Goal: Information Seeking & Learning: Learn about a topic

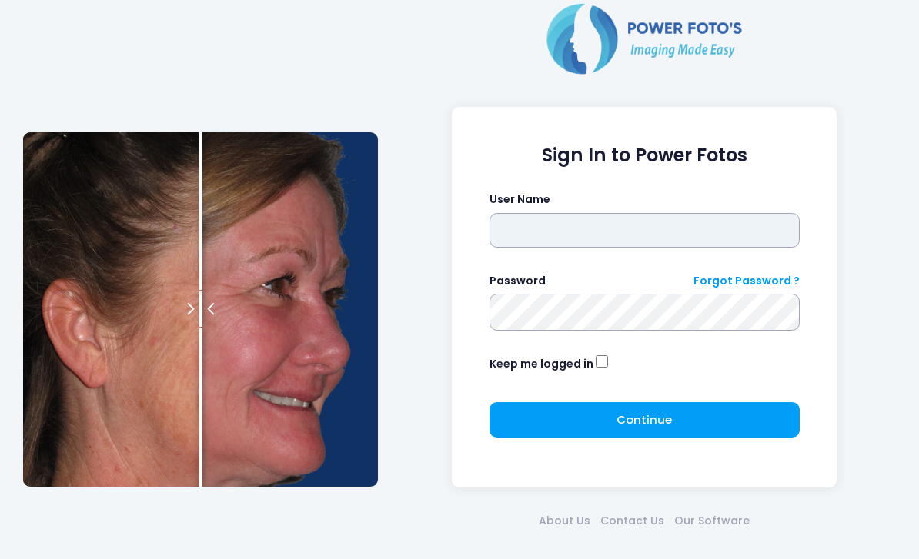
type input "*******"
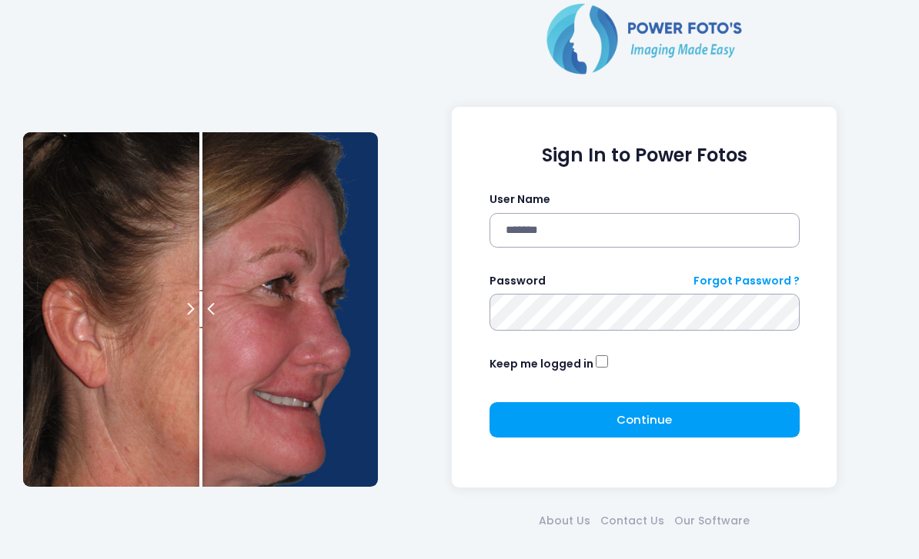
click button "submit" at bounding box center [0, 0] width 0 height 0
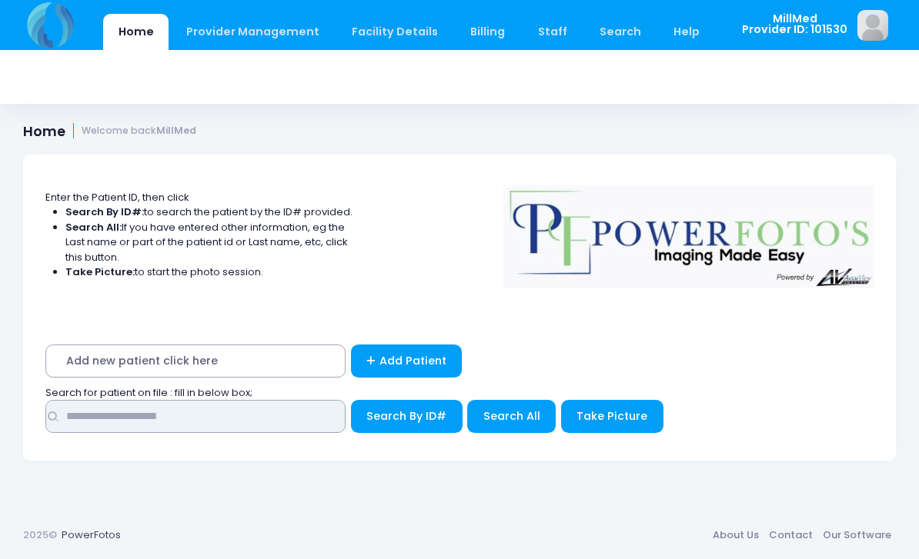
click at [229, 422] on input "text" at bounding box center [195, 416] width 300 height 33
type input "*******"
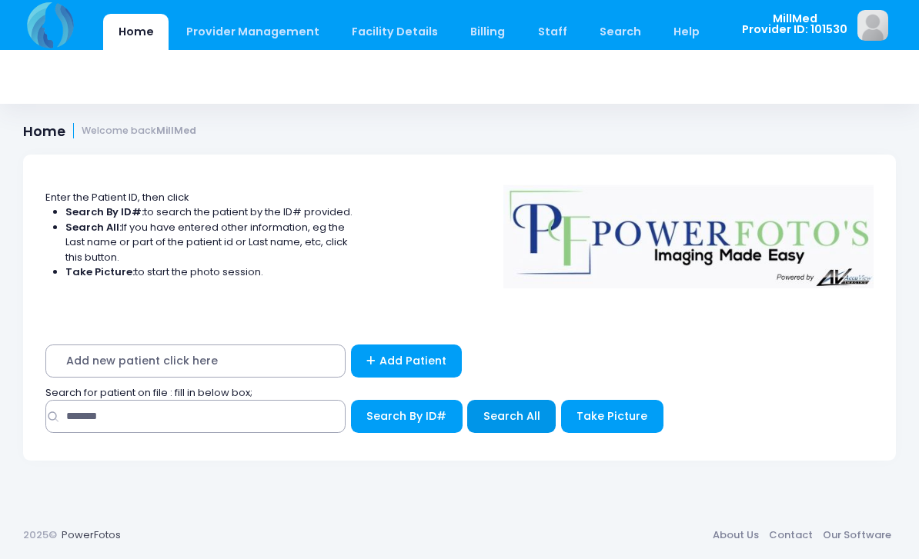
click at [496, 430] on button "Search All" at bounding box center [511, 416] width 88 height 33
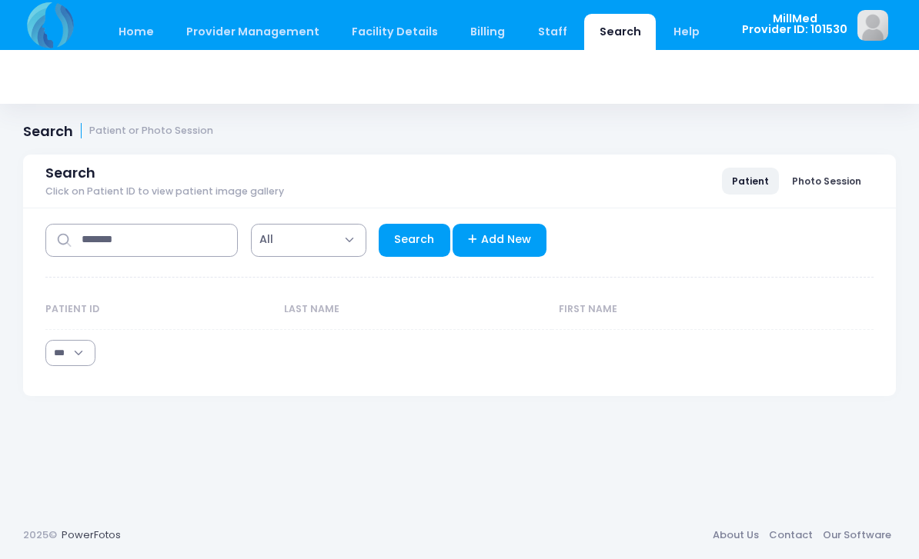
select select "***"
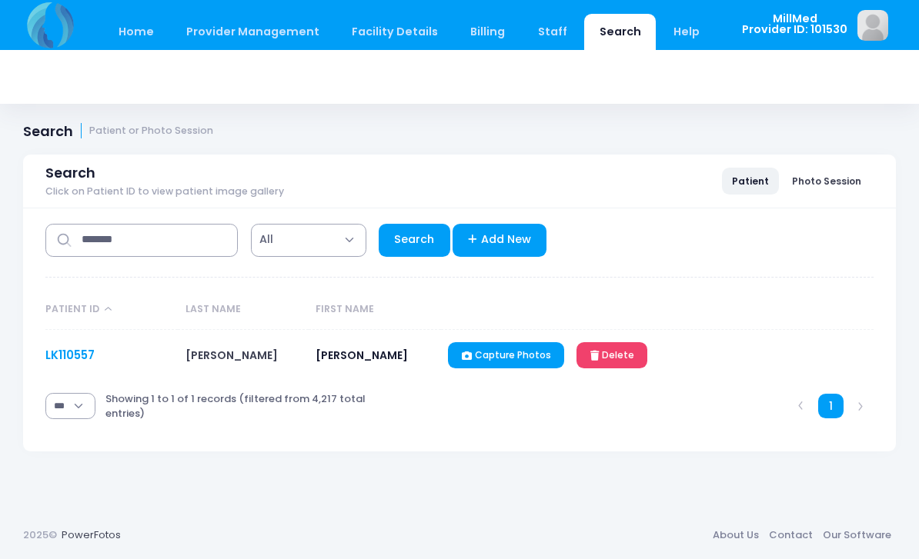
click at [59, 348] on link "LK110557" at bounding box center [69, 355] width 49 height 16
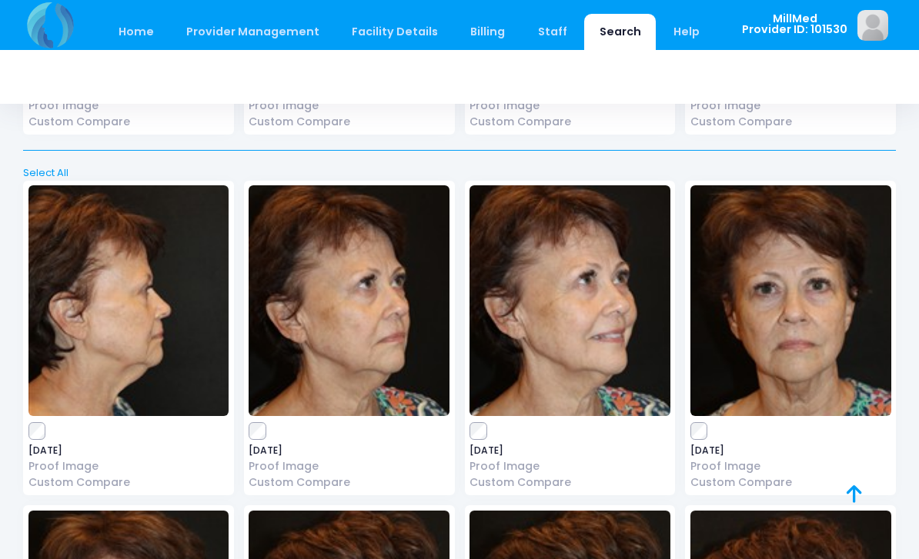
scroll to position [3455, 0]
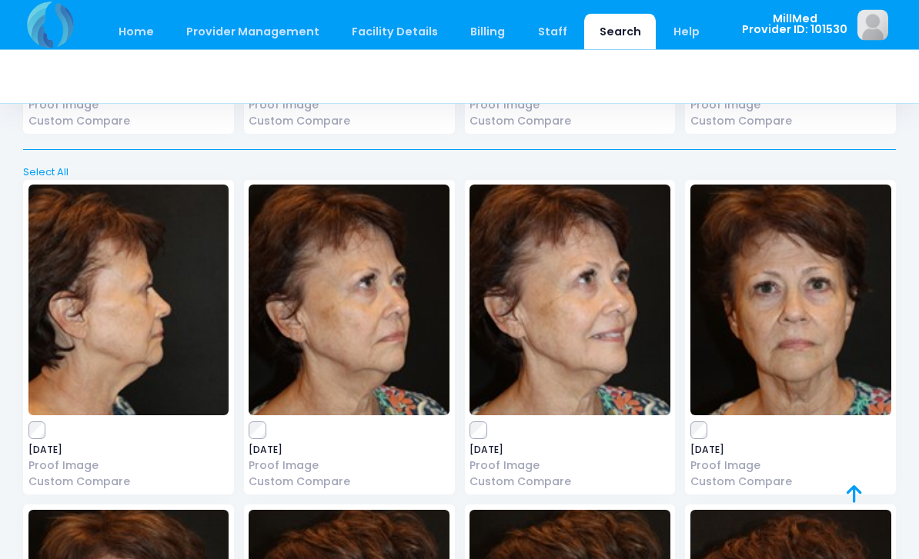
click at [795, 337] on img at bounding box center [790, 300] width 201 height 231
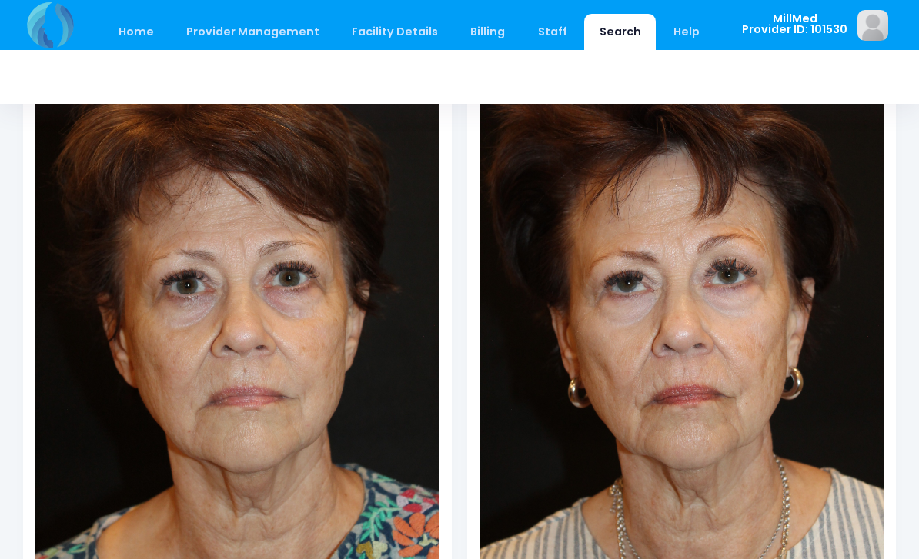
scroll to position [238, 0]
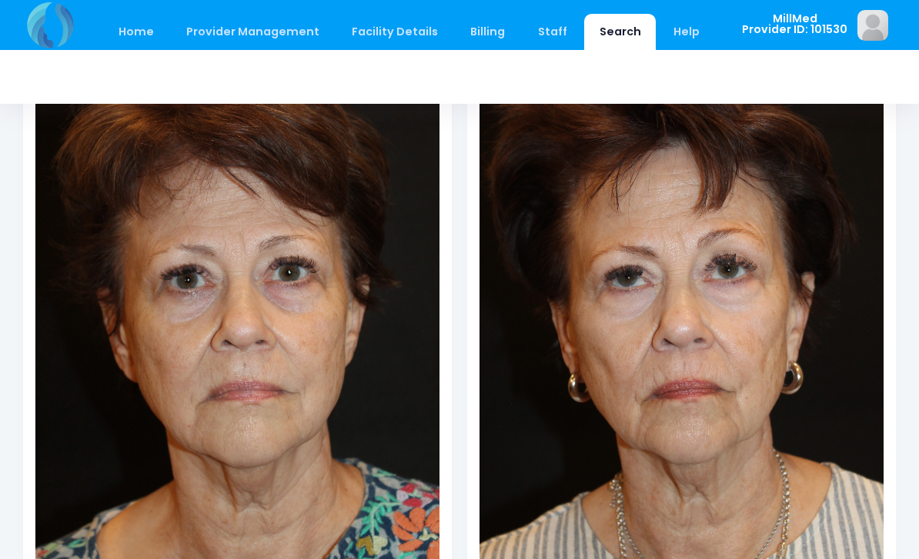
click at [601, 25] on link "Search" at bounding box center [620, 32] width 72 height 36
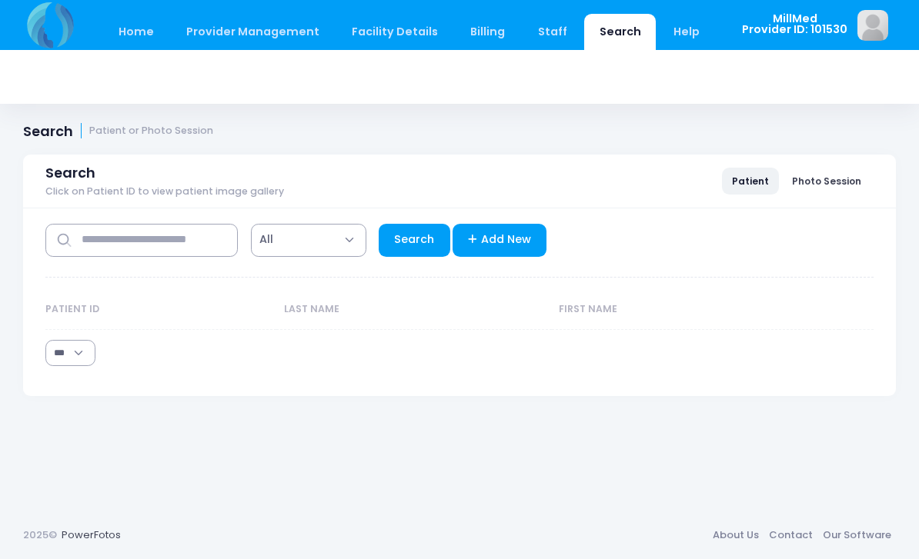
select select "***"
click at [185, 233] on input "text" at bounding box center [141, 240] width 192 height 33
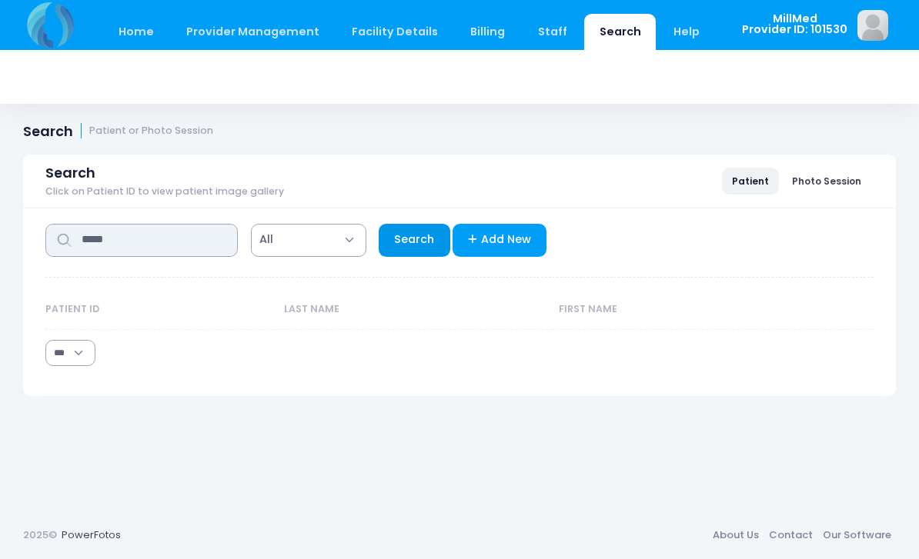
type input "*****"
click at [416, 240] on link "Search" at bounding box center [415, 240] width 72 height 33
select select "***"
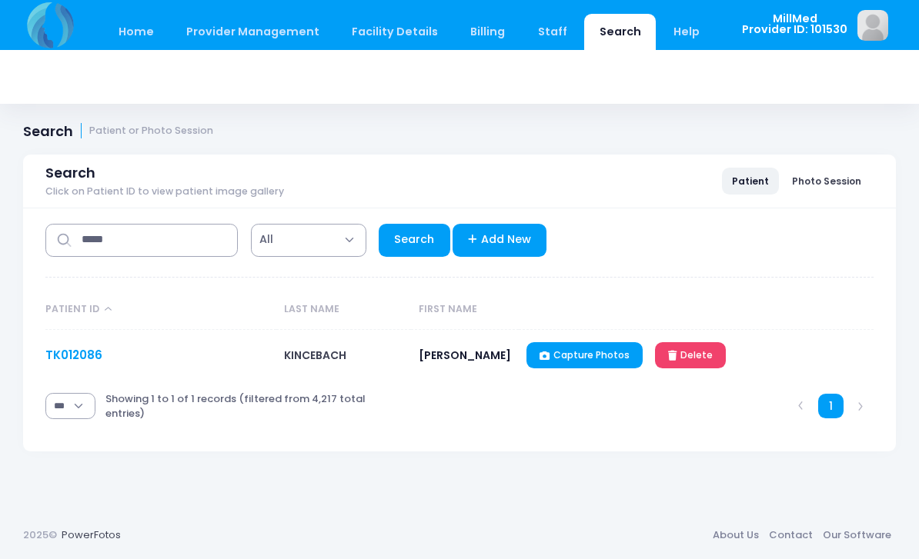
click at [64, 362] on link "TK012086" at bounding box center [73, 355] width 57 height 16
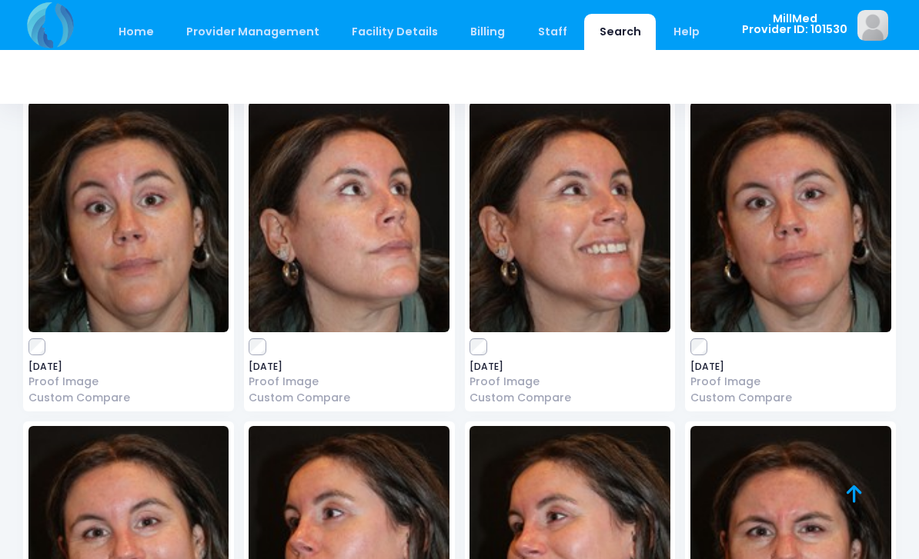
scroll to position [94, 0]
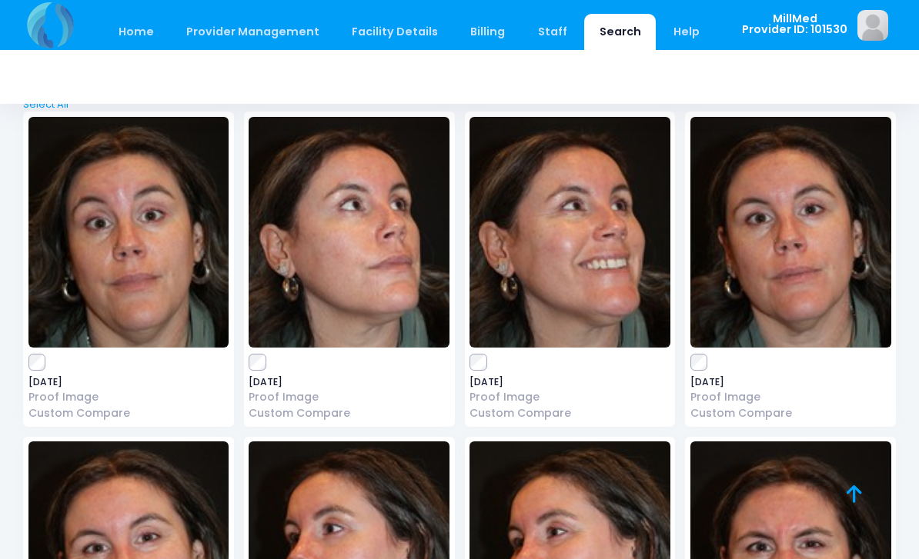
click at [108, 271] on img at bounding box center [128, 232] width 201 height 231
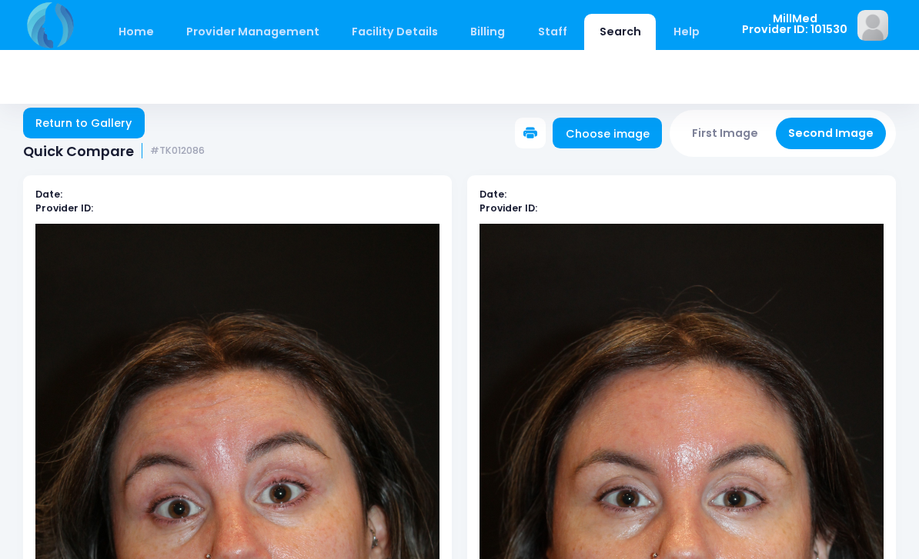
scroll to position [20, 0]
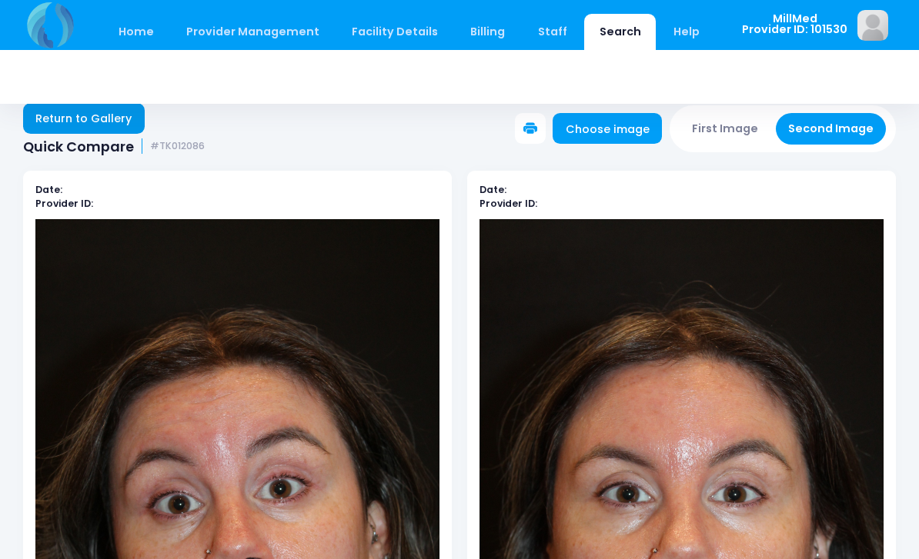
click at [78, 120] on link "Return to Gallery" at bounding box center [84, 118] width 122 height 31
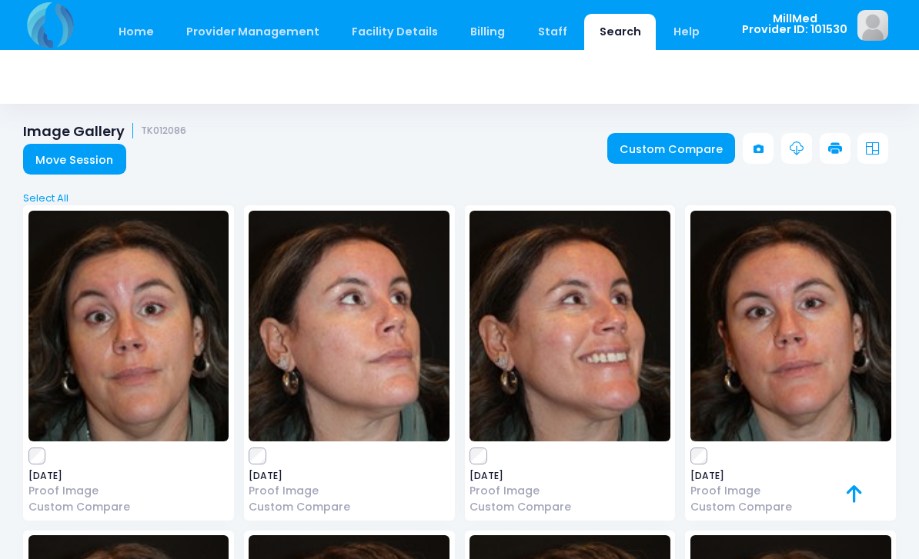
click at [569, 349] on img at bounding box center [569, 326] width 201 height 231
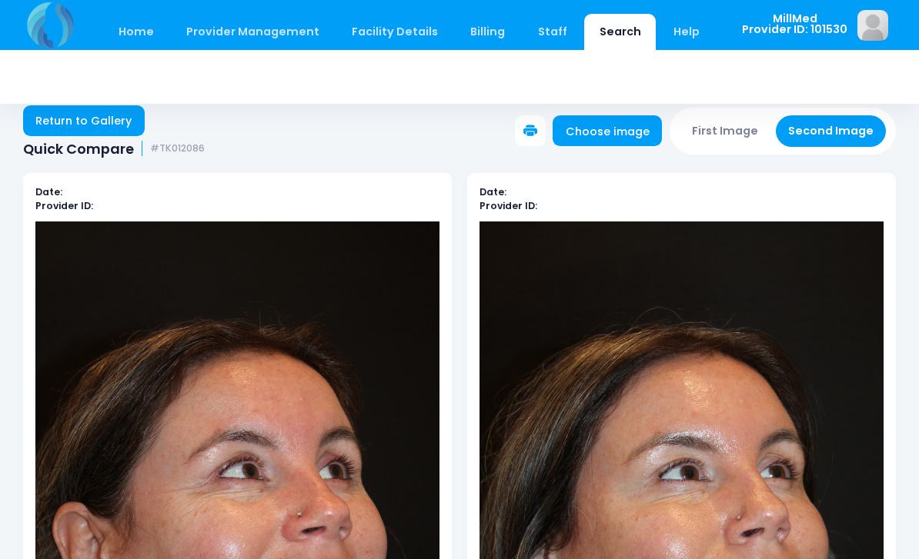
scroll to position [18, 0]
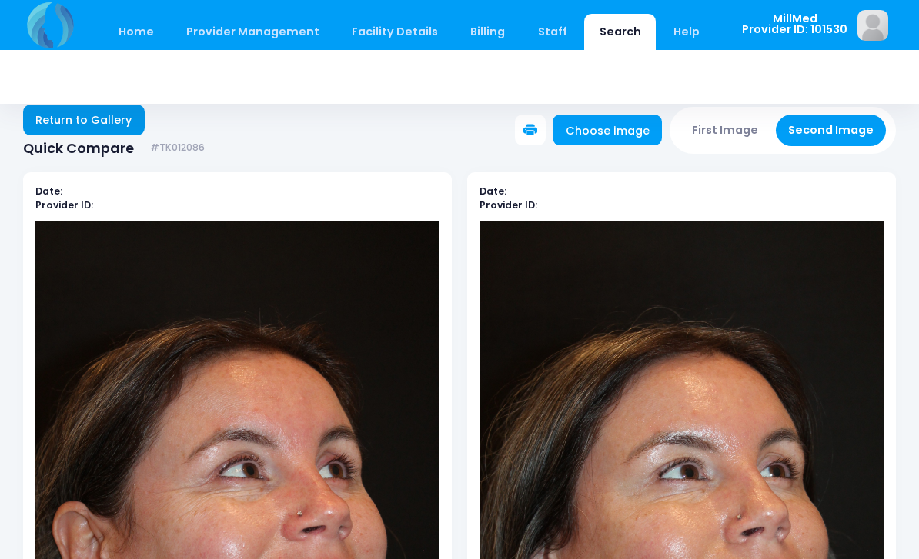
click at [83, 129] on link "Return to Gallery" at bounding box center [84, 120] width 122 height 31
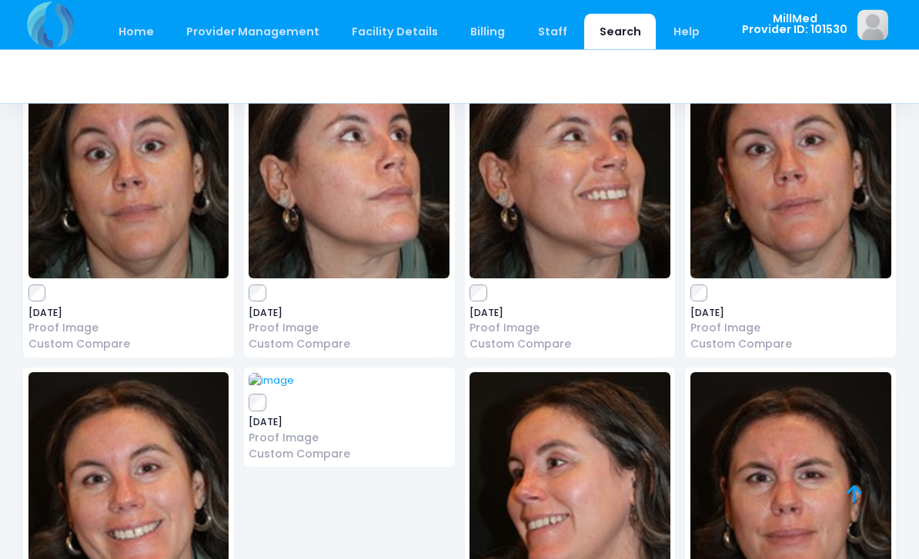
scroll to position [163, 0]
click at [587, 497] on img at bounding box center [569, 487] width 201 height 231
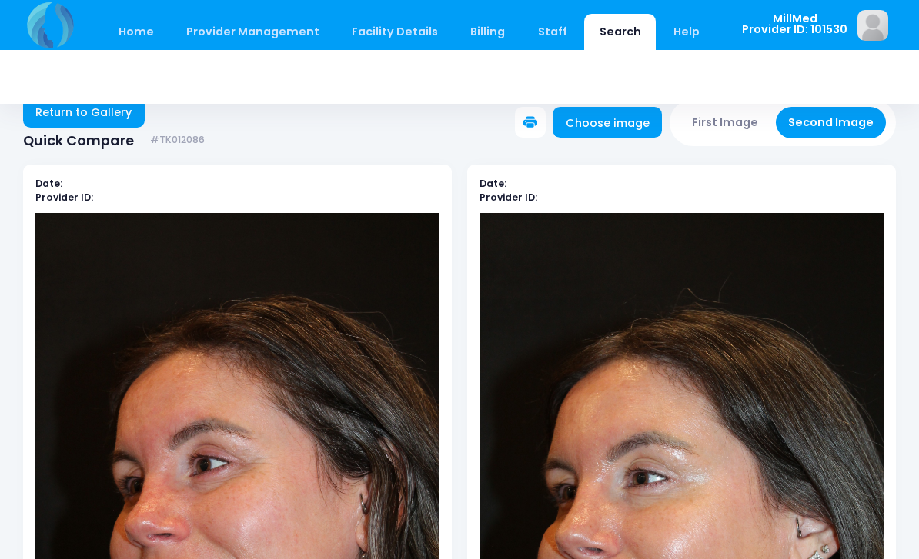
scroll to position [1, 0]
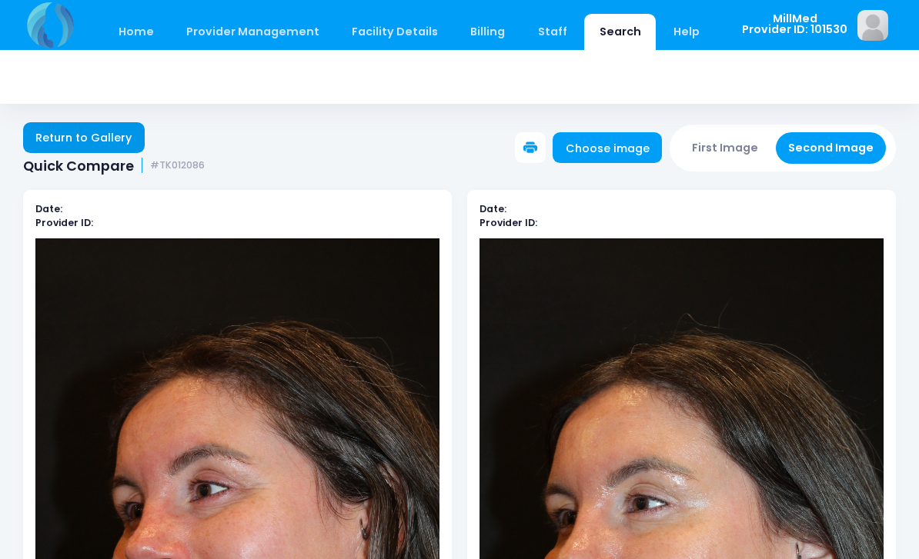
click at [75, 142] on link "Return to Gallery" at bounding box center [84, 137] width 122 height 31
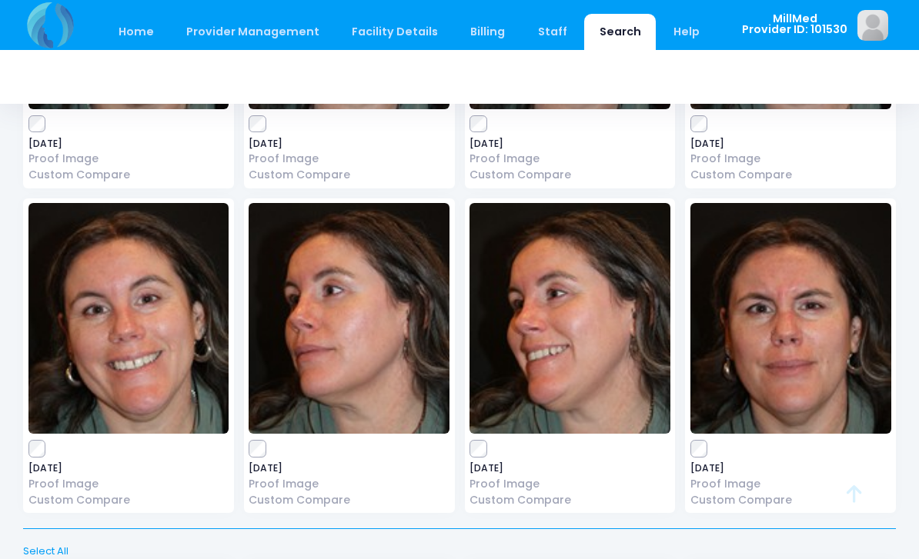
scroll to position [345, 0]
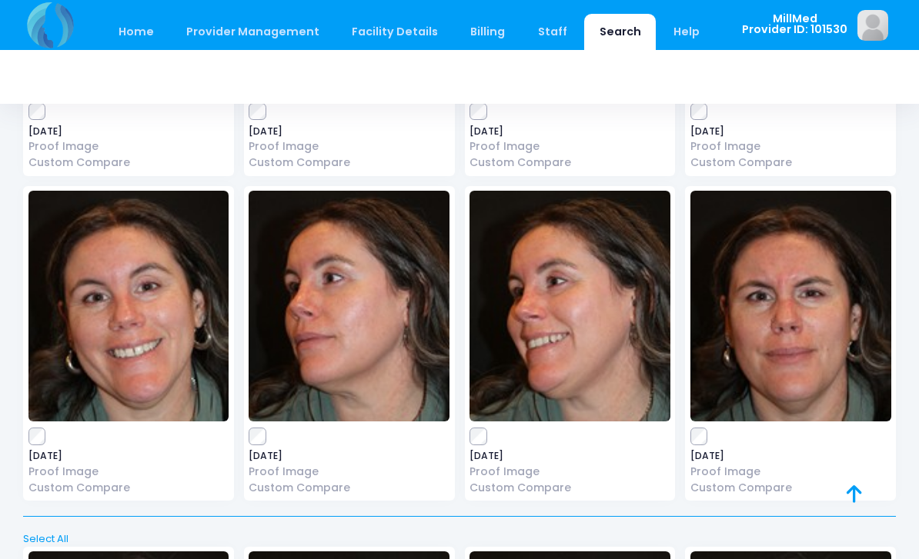
click at [822, 343] on img at bounding box center [790, 306] width 201 height 231
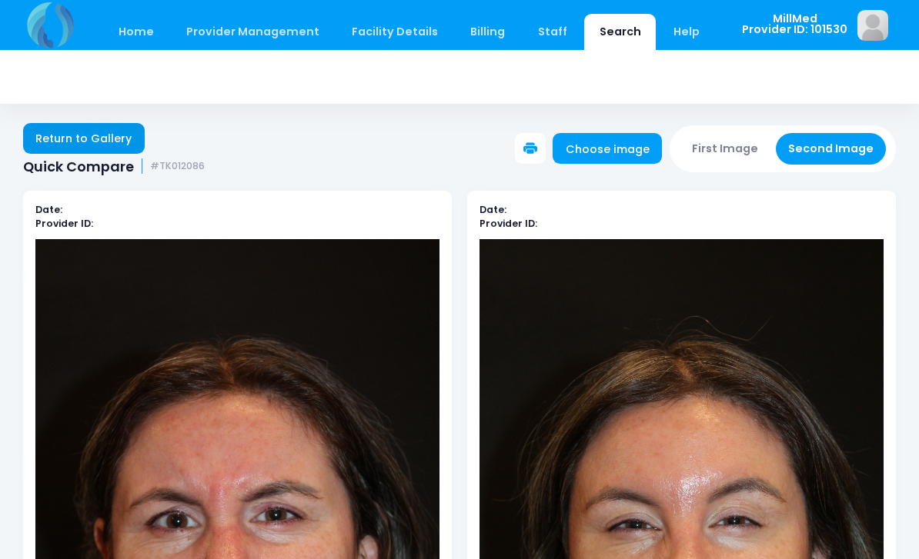
click at [61, 139] on link "Return to Gallery" at bounding box center [84, 138] width 122 height 31
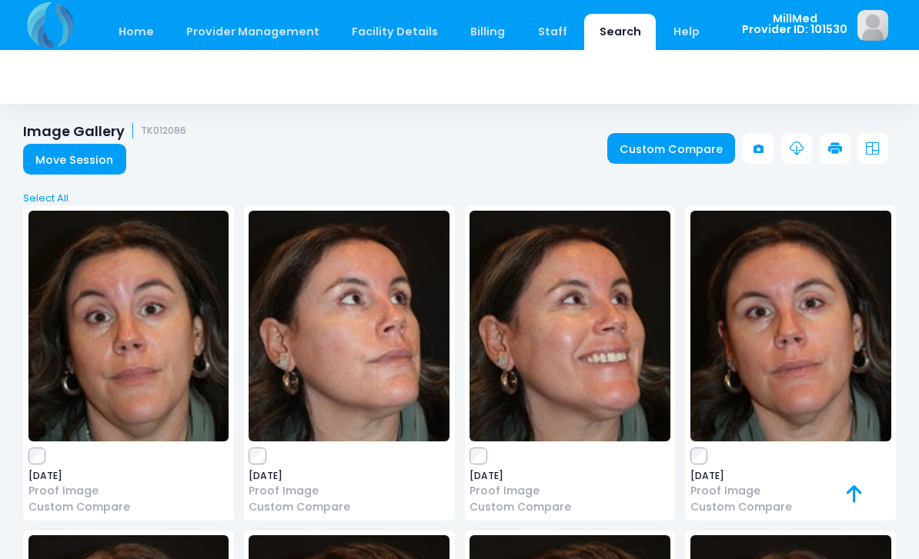
click at [101, 364] on img at bounding box center [128, 326] width 201 height 231
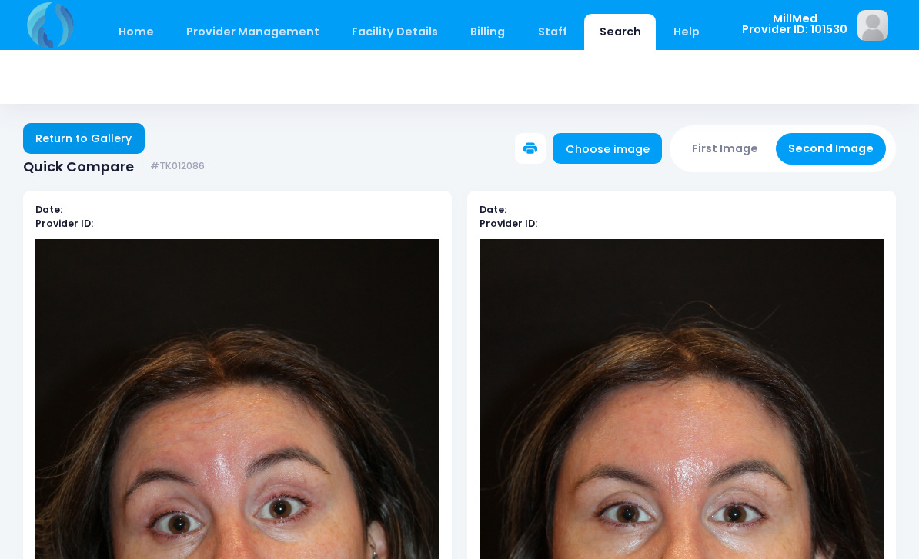
click at [61, 132] on link "Return to Gallery" at bounding box center [84, 138] width 122 height 31
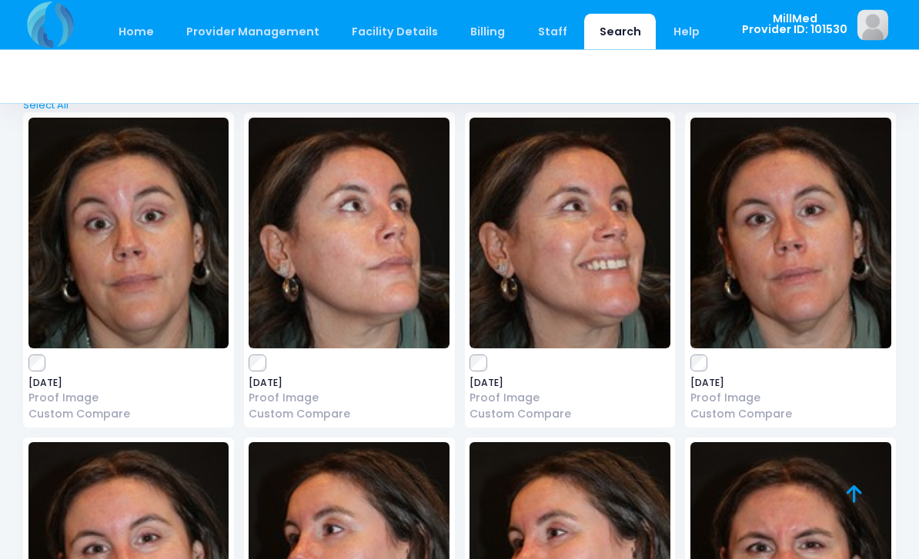
scroll to position [94, 0]
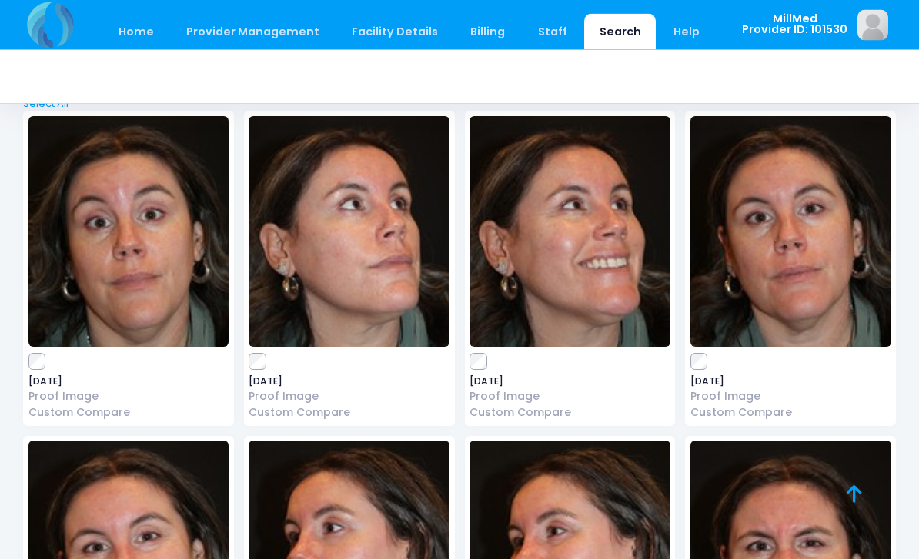
click at [556, 237] on img at bounding box center [569, 232] width 201 height 231
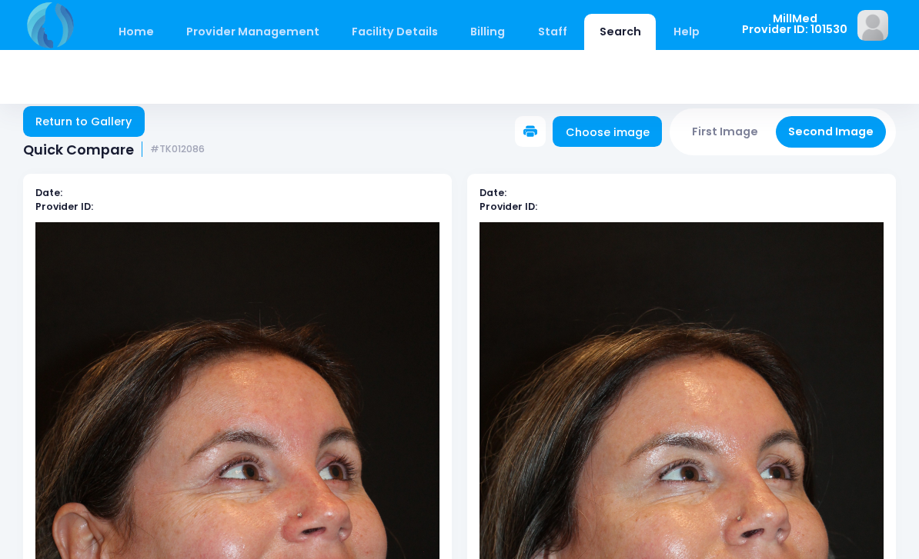
scroll to position [29, 0]
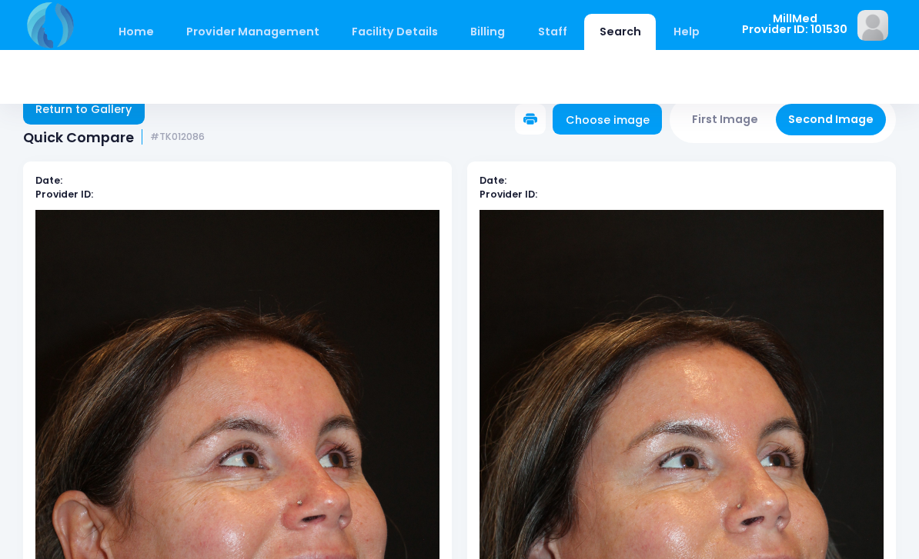
click at [49, 120] on link "Return to Gallery" at bounding box center [84, 109] width 122 height 31
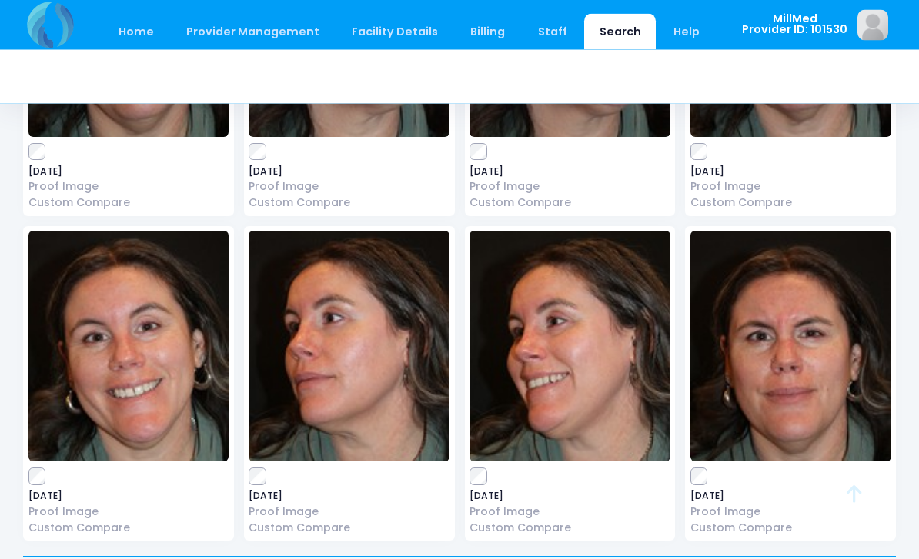
scroll to position [305, 0]
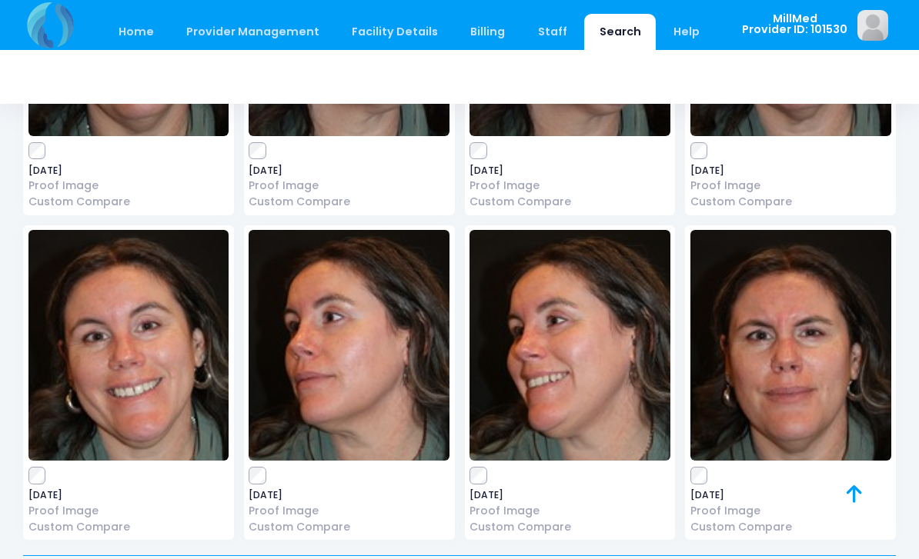
click at [563, 336] on img at bounding box center [569, 345] width 201 height 231
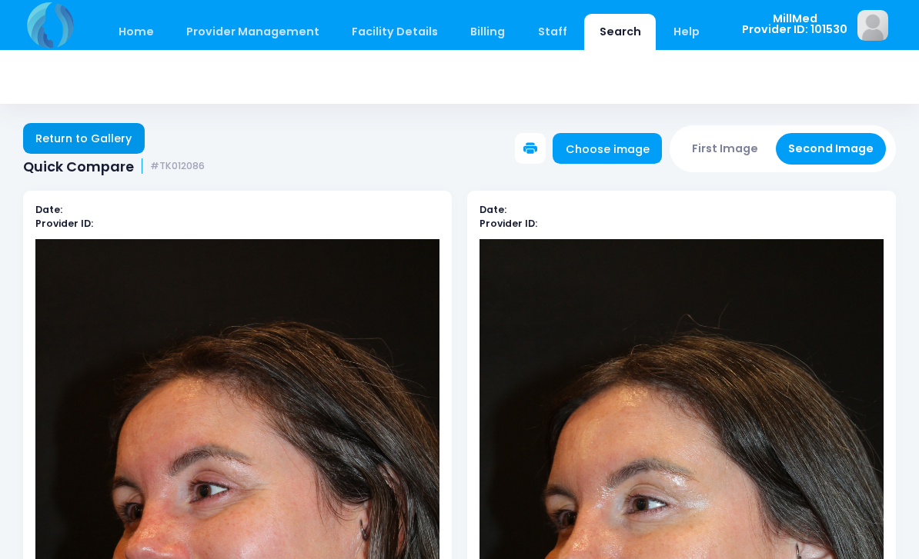
click at [91, 145] on link "Return to Gallery" at bounding box center [84, 138] width 122 height 31
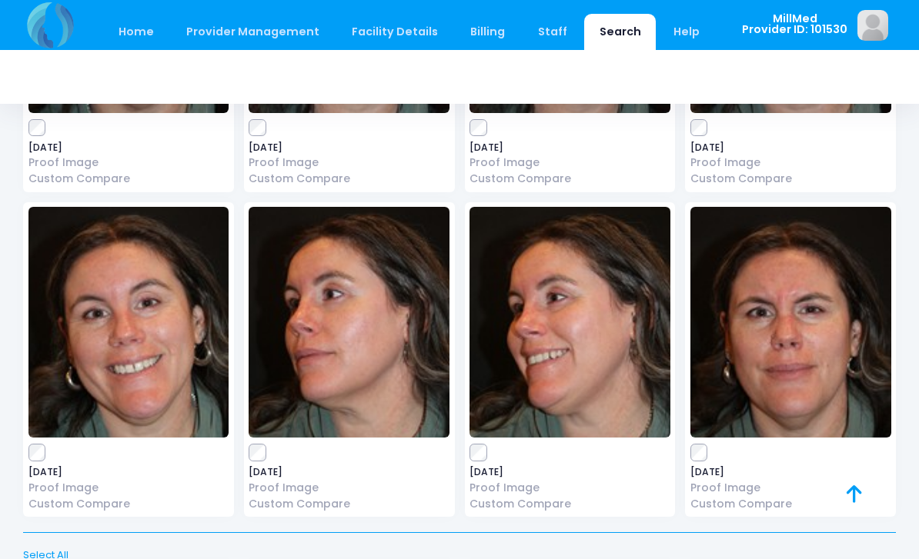
scroll to position [336, 0]
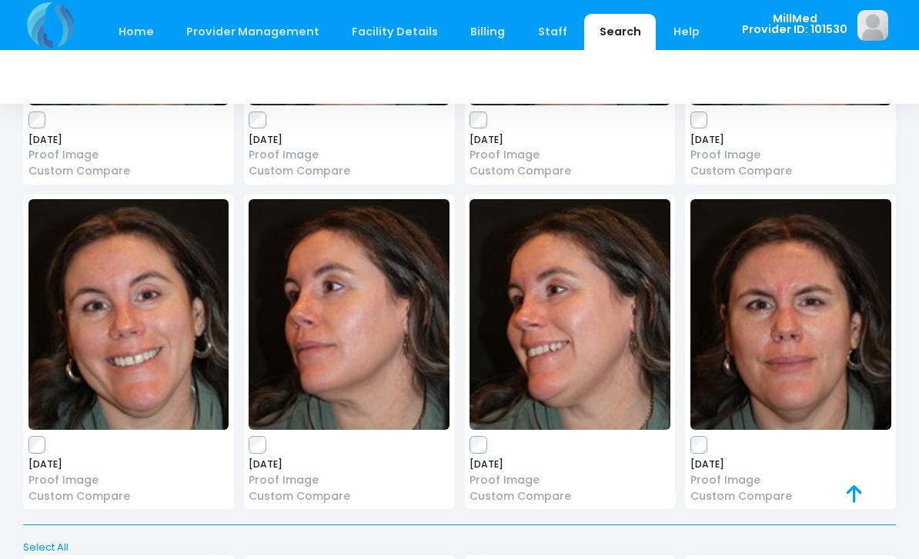
click at [798, 314] on img at bounding box center [790, 314] width 201 height 231
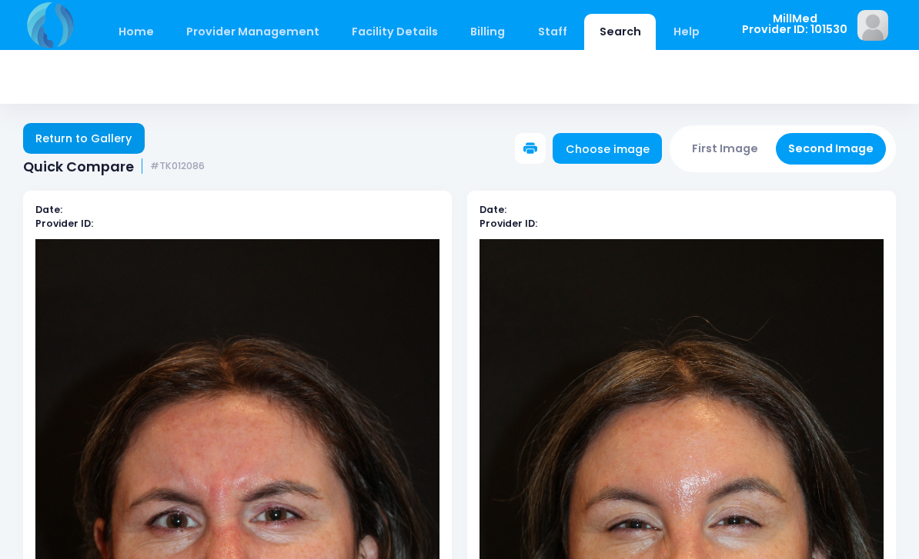
click at [62, 141] on link "Return to Gallery" at bounding box center [84, 138] width 122 height 31
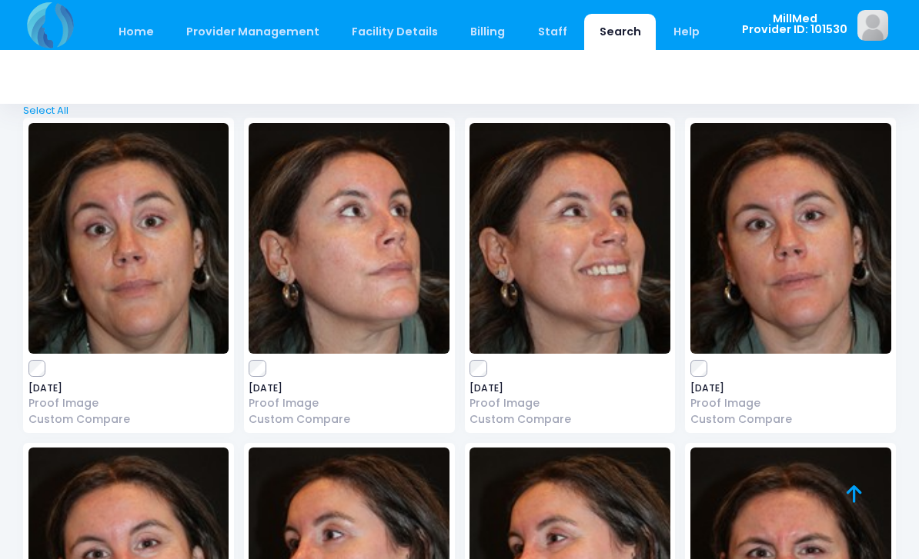
scroll to position [88, 0]
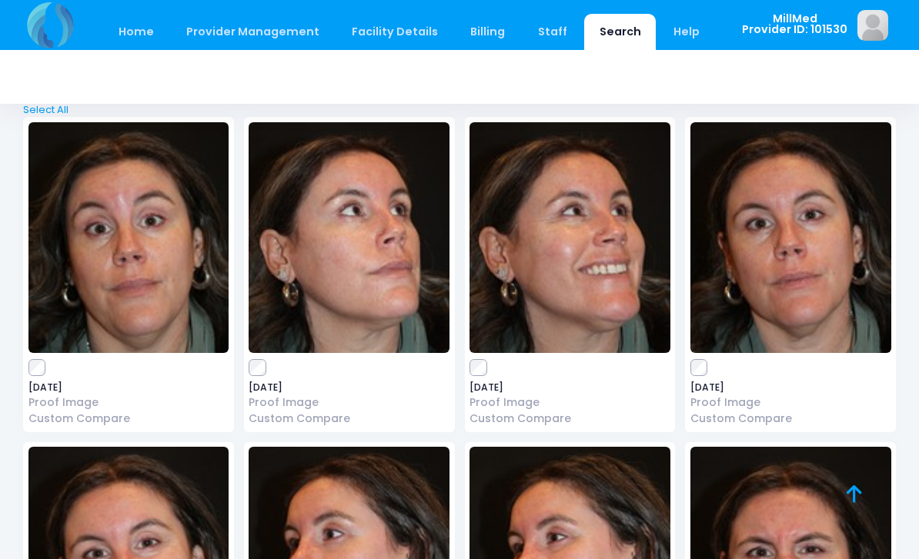
click at [803, 267] on img at bounding box center [790, 237] width 201 height 231
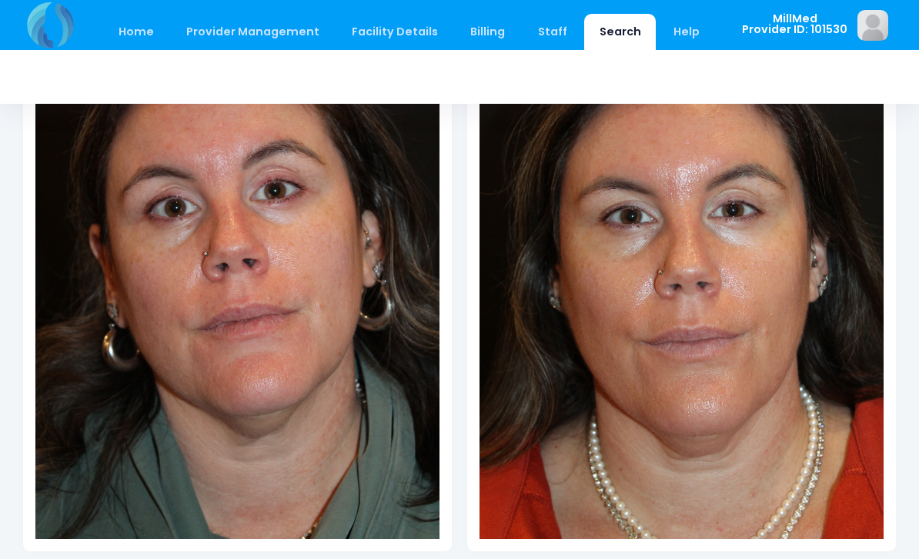
scroll to position [305, 0]
click at [252, 355] on img at bounding box center [237, 237] width 404 height 606
click at [280, 360] on img at bounding box center [237, 236] width 404 height 606
click at [283, 376] on img at bounding box center [237, 236] width 404 height 606
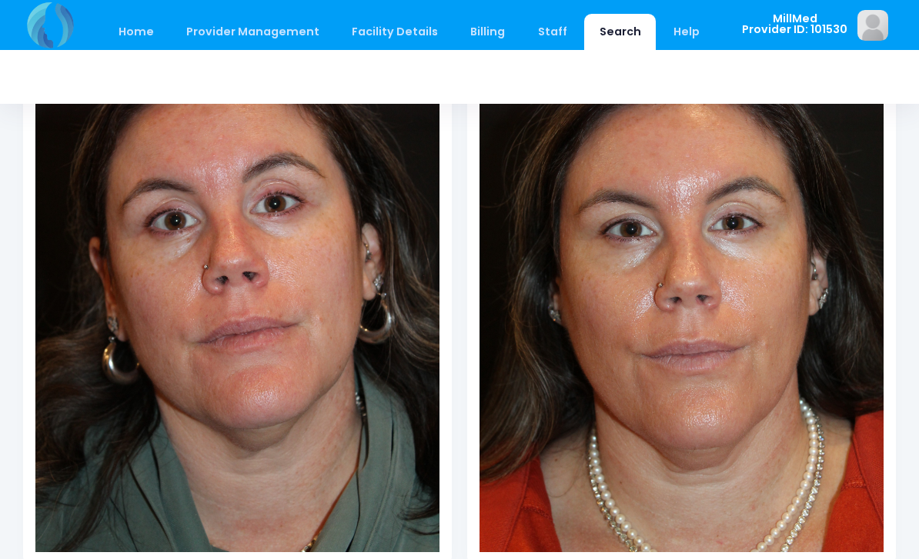
scroll to position [299, 0]
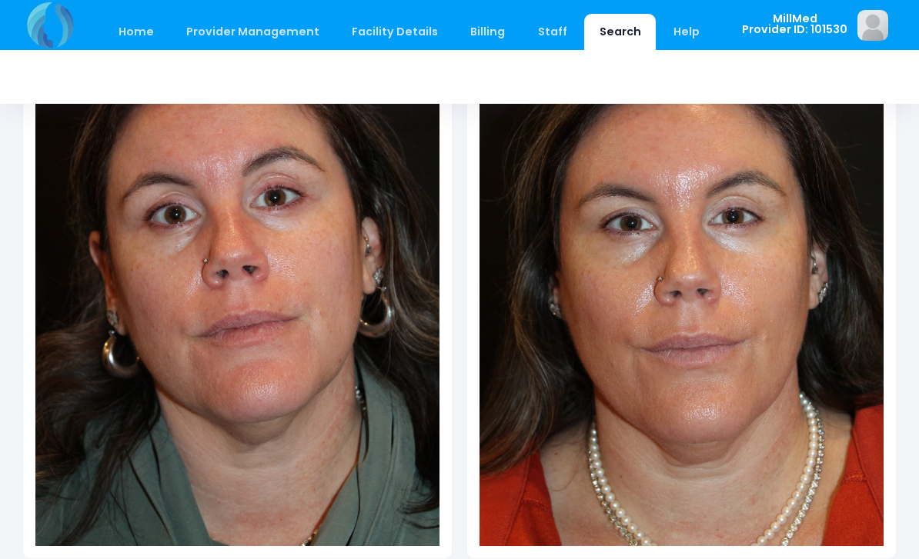
click at [605, 32] on link "Search" at bounding box center [620, 32] width 72 height 36
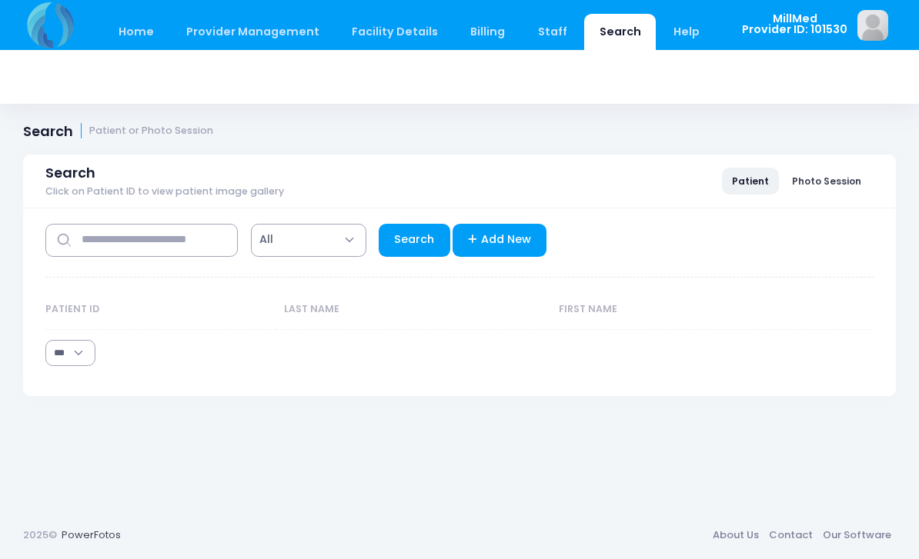
select select "***"
click at [92, 237] on input "text" at bounding box center [141, 240] width 192 height 33
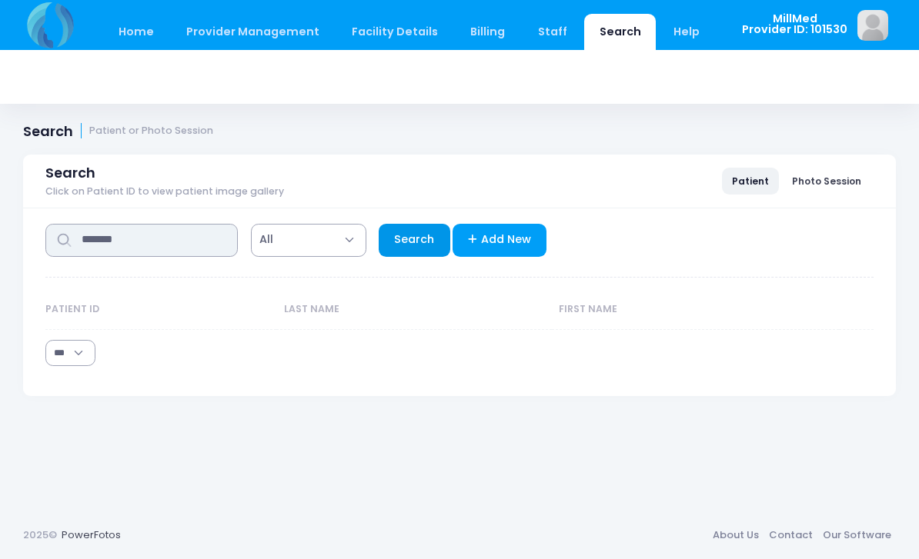
type input "*******"
click at [402, 228] on link "Search" at bounding box center [415, 240] width 72 height 33
select select "***"
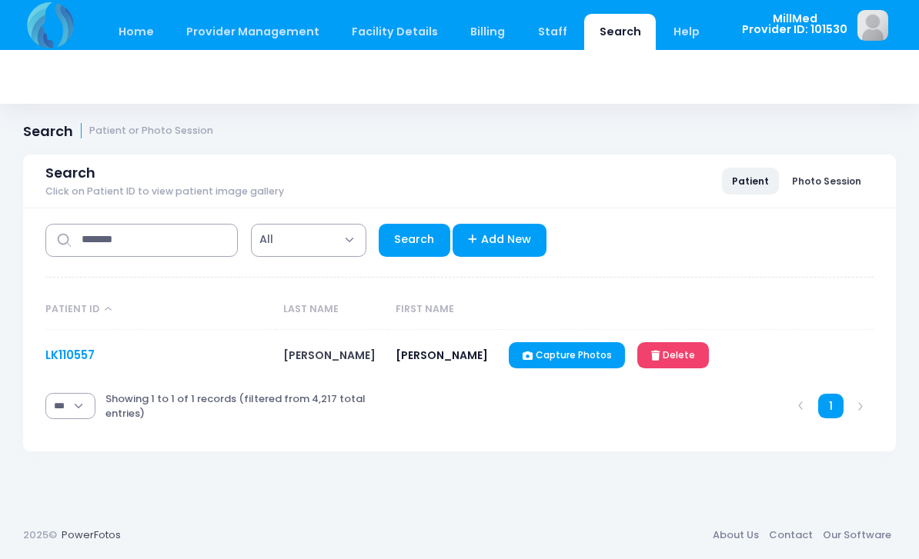
click at [72, 361] on link "LK110557" at bounding box center [69, 355] width 49 height 16
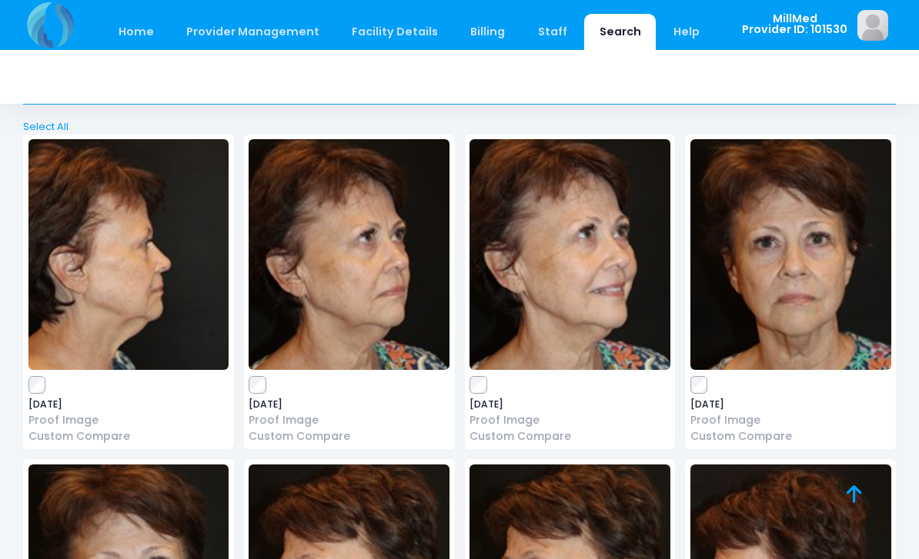
scroll to position [3493, 0]
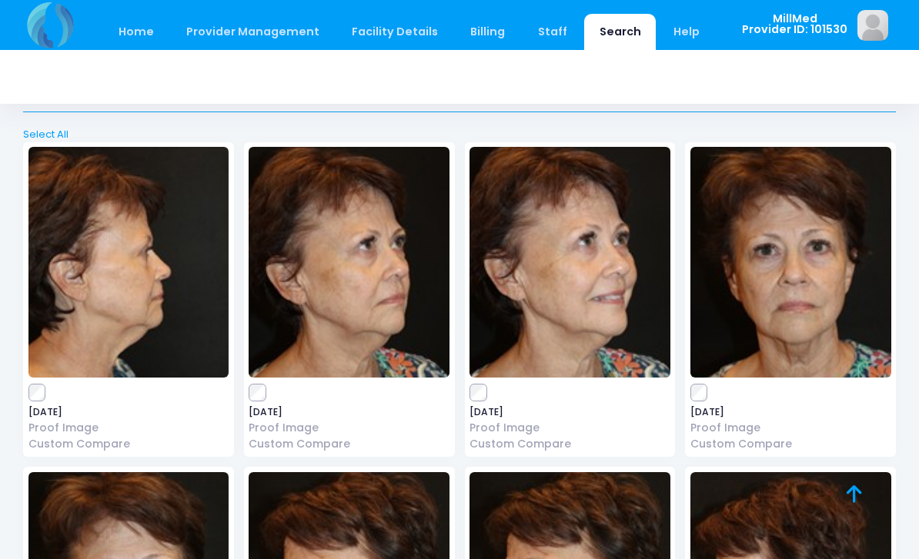
click at [809, 294] on img at bounding box center [790, 262] width 201 height 231
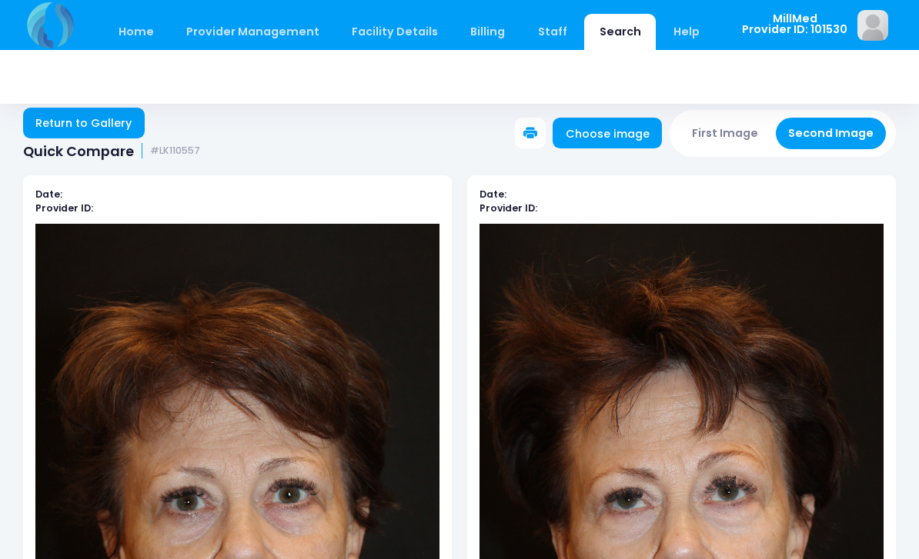
scroll to position [16, 0]
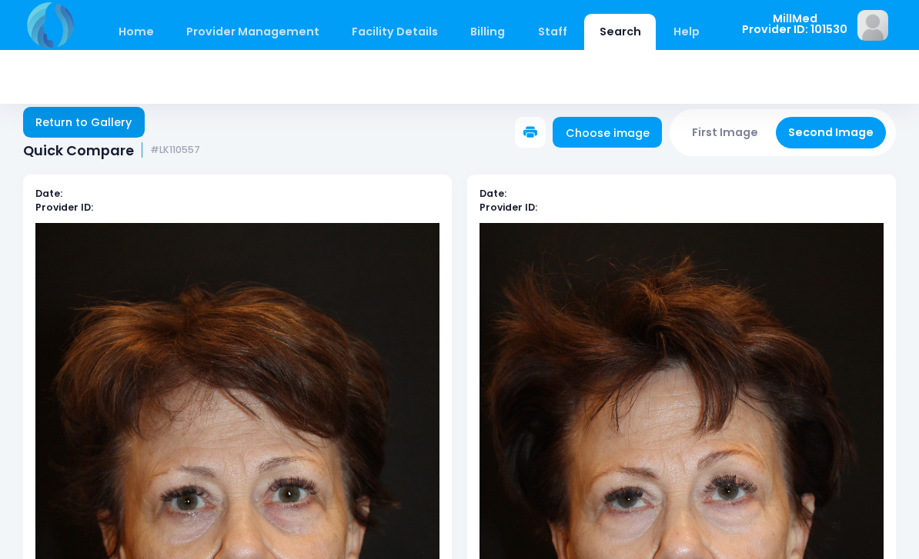
click at [86, 124] on link "Return to Gallery" at bounding box center [84, 122] width 122 height 31
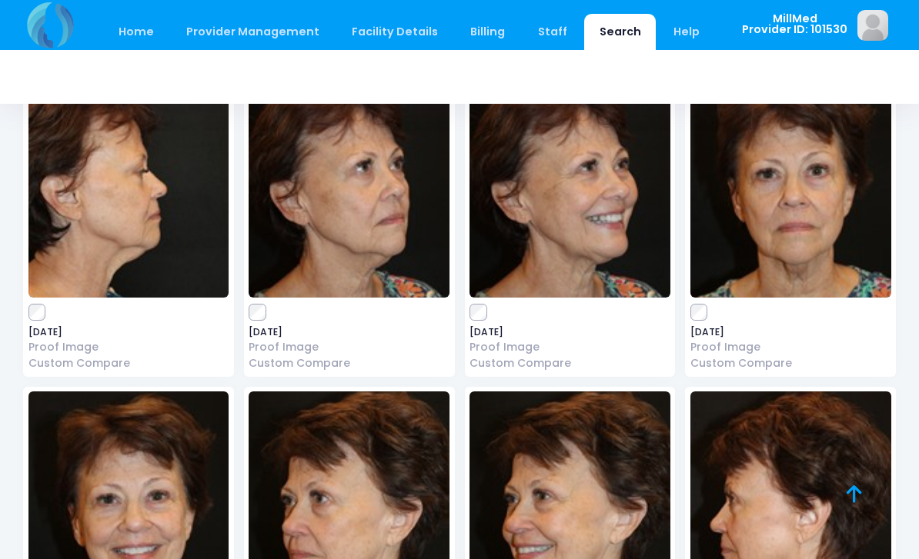
scroll to position [2876, 0]
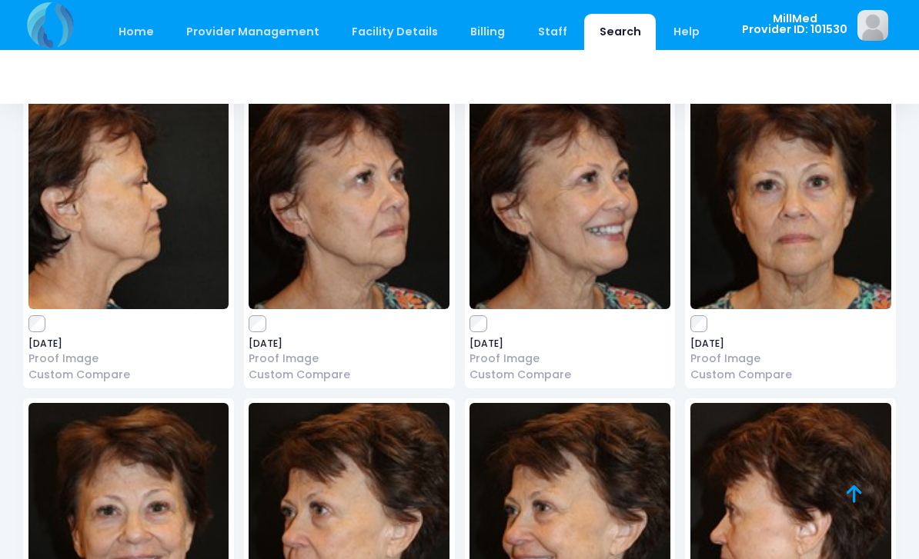
click at [779, 219] on img at bounding box center [790, 193] width 201 height 231
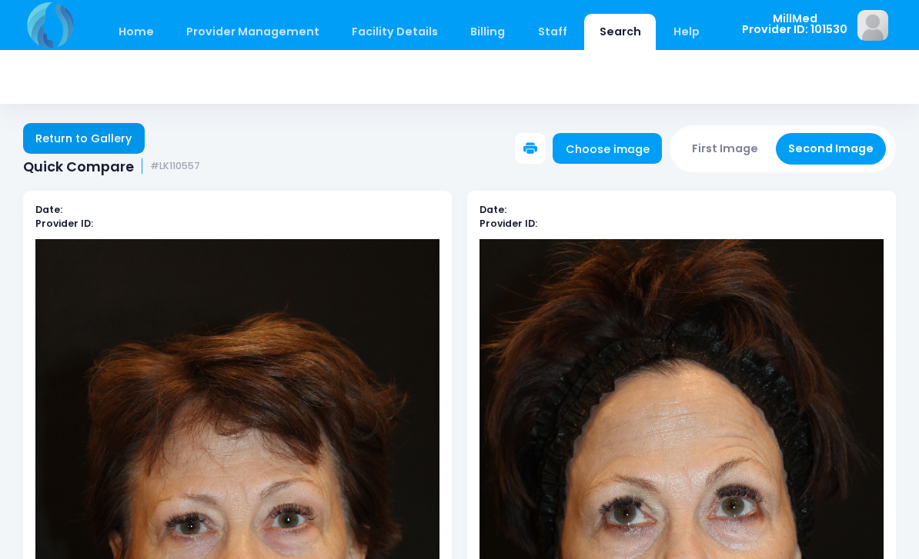
click at [61, 132] on link "Return to Gallery" at bounding box center [84, 138] width 122 height 31
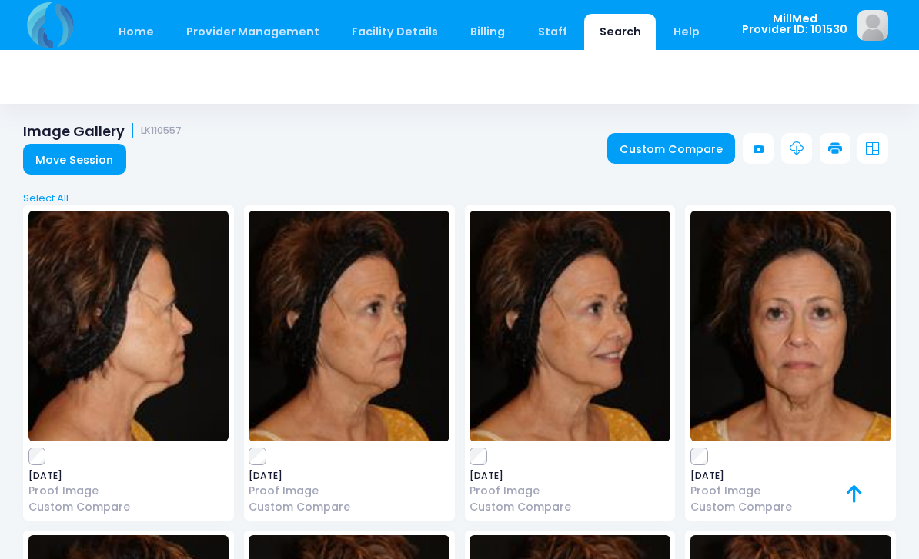
click at [52, 132] on h1 "Image Gallery LK110557" at bounding box center [102, 131] width 159 height 16
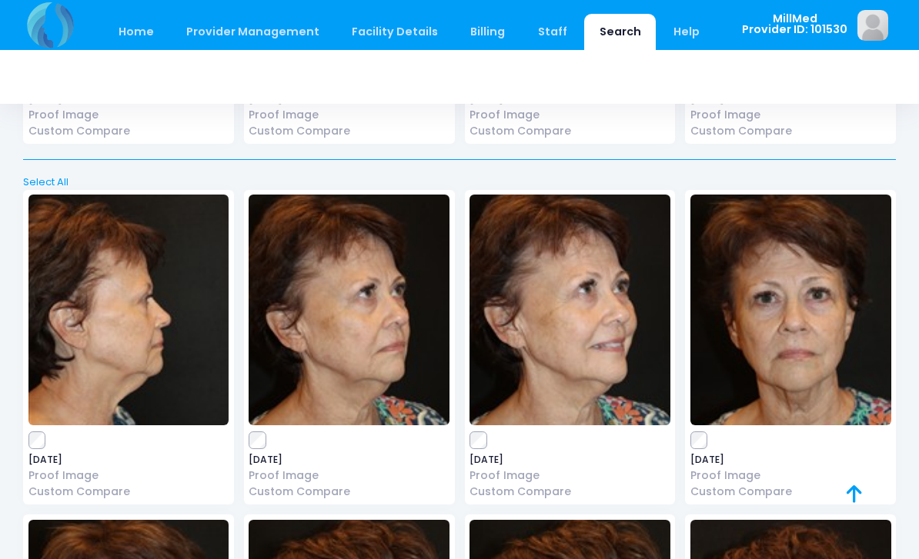
scroll to position [3445, 0]
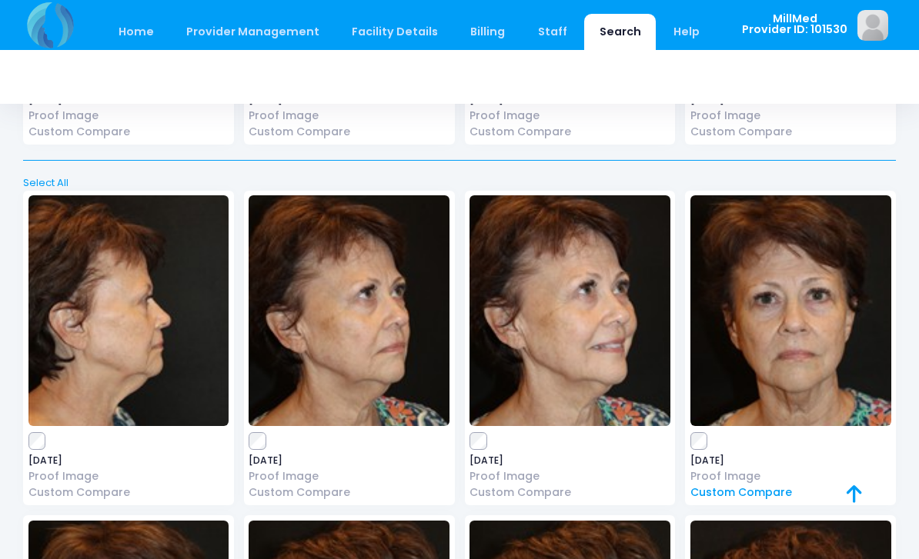
click at [770, 485] on link "Custom Compare" at bounding box center [790, 493] width 201 height 16
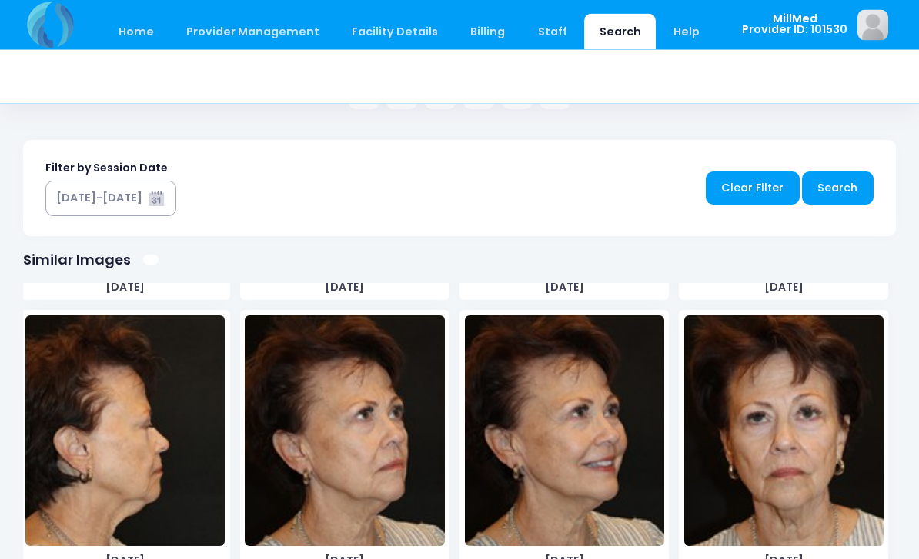
scroll to position [3276, 0]
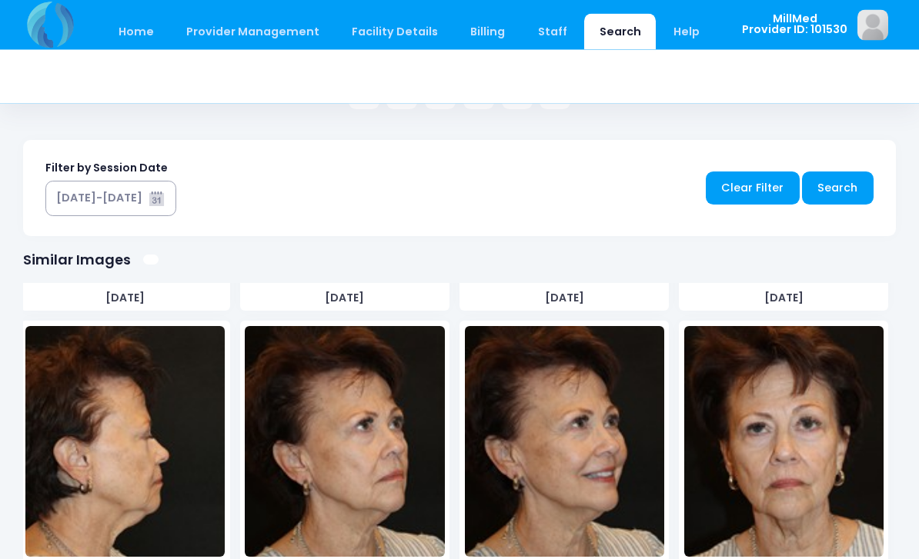
click at [815, 450] on img at bounding box center [783, 442] width 199 height 231
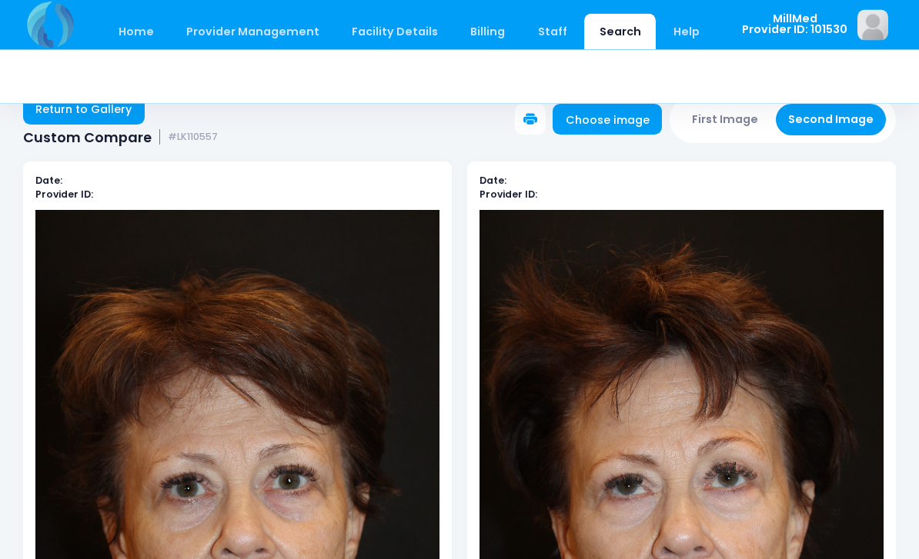
scroll to position [0, 0]
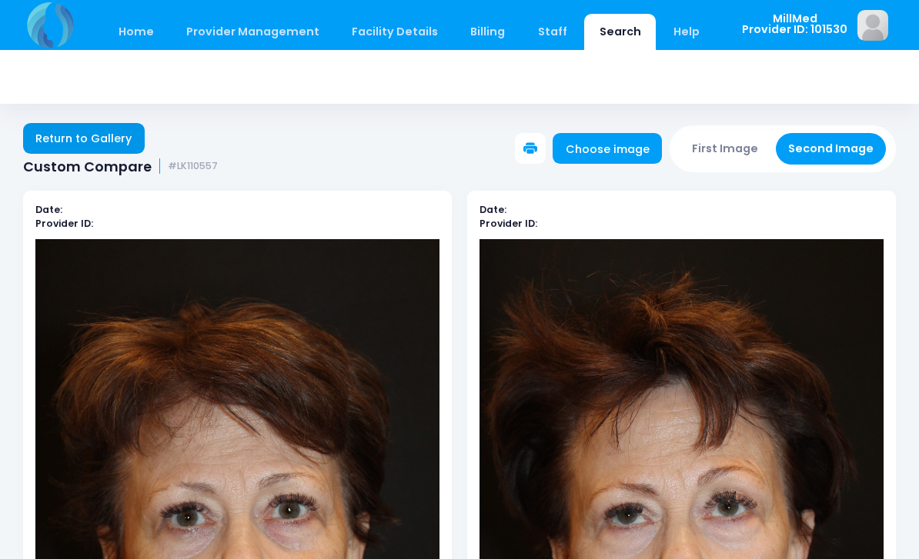
click at [73, 142] on link "Return to Gallery" at bounding box center [84, 138] width 122 height 31
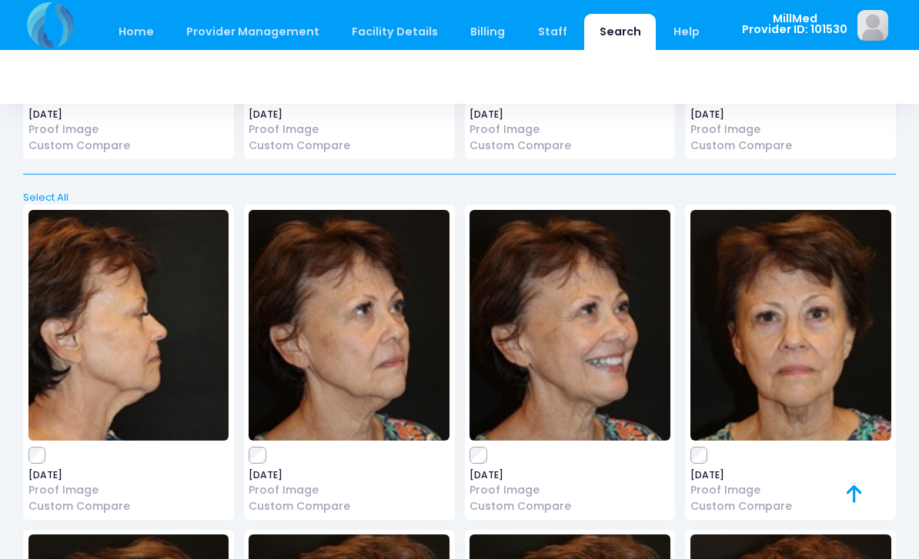
scroll to position [2754, 0]
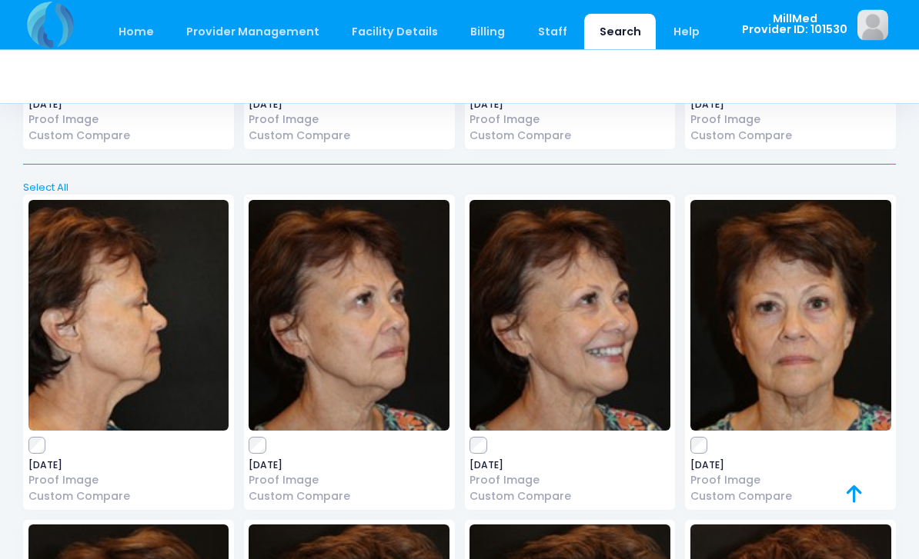
click at [829, 365] on img at bounding box center [790, 316] width 201 height 231
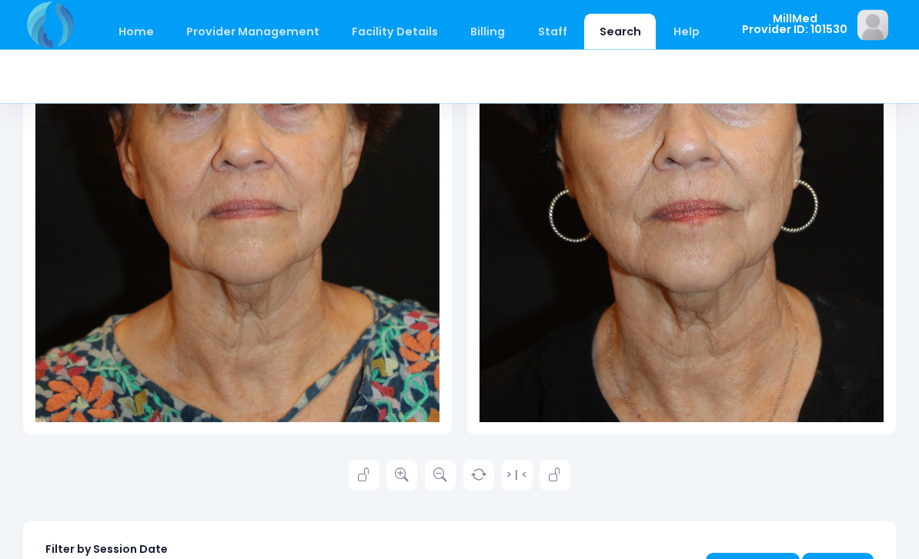
scroll to position [419, 0]
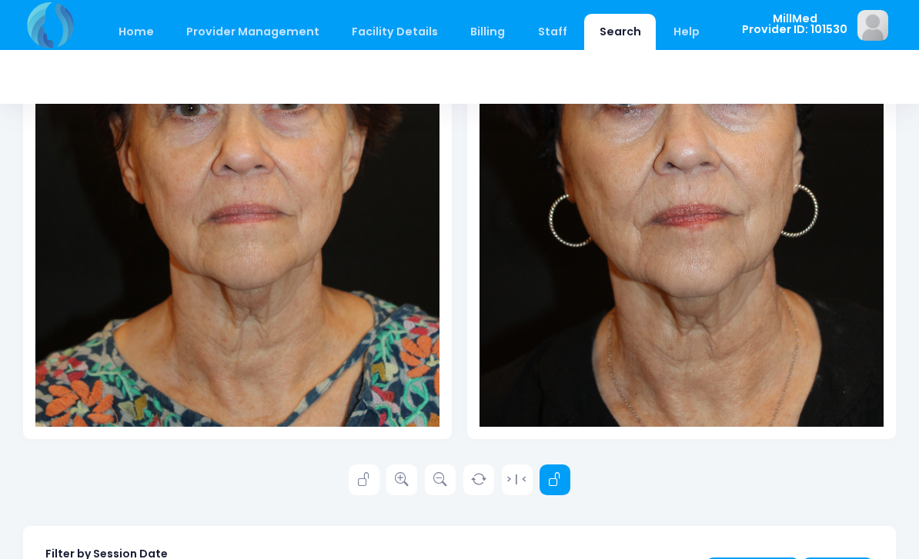
click at [562, 475] on icon at bounding box center [555, 480] width 14 height 14
click at [411, 475] on link at bounding box center [401, 480] width 31 height 31
click at [396, 484] on icon at bounding box center [402, 480] width 14 height 14
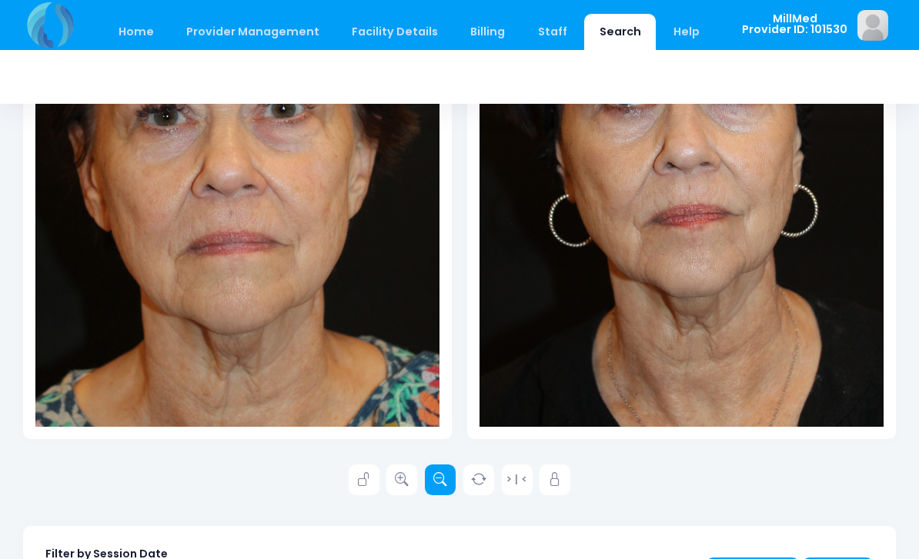
click at [436, 485] on icon at bounding box center [440, 480] width 14 height 14
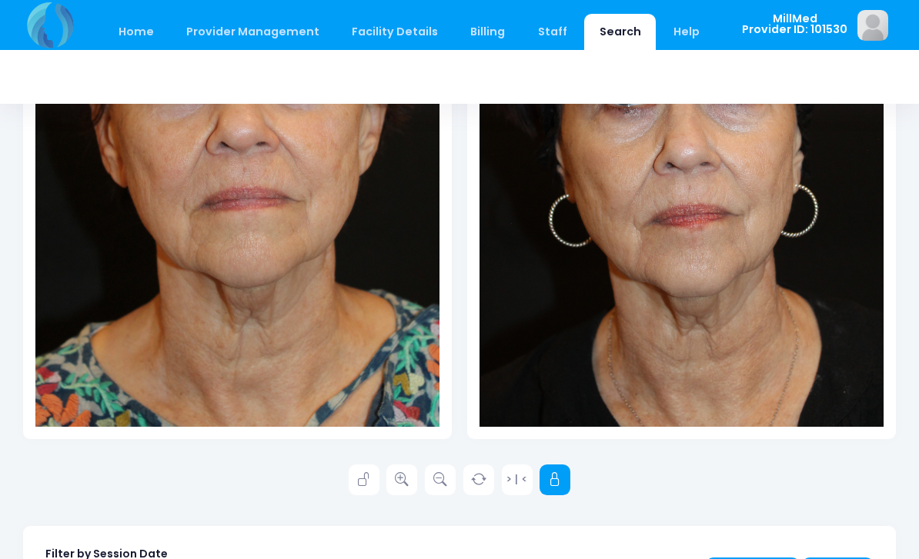
click at [553, 487] on link at bounding box center [554, 480] width 31 height 31
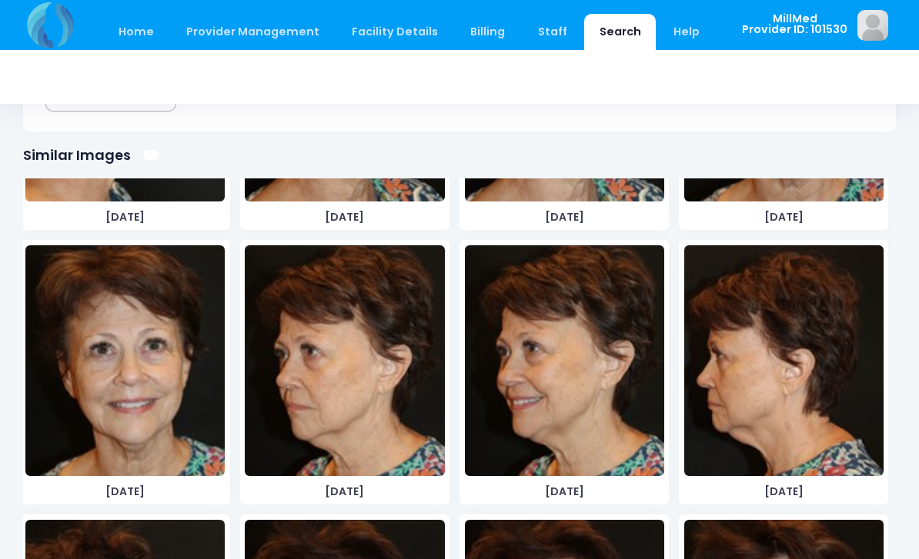
scroll to position [2978, 0]
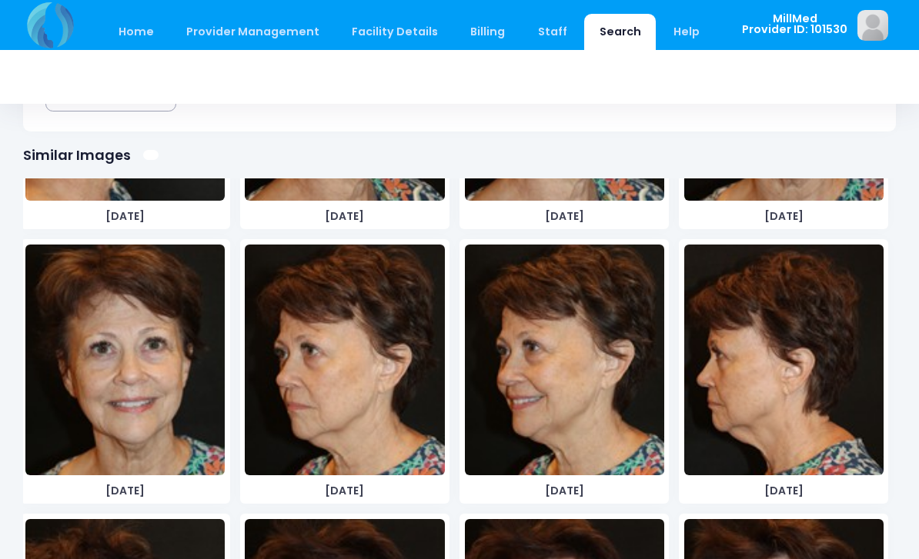
click at [323, 384] on img at bounding box center [344, 360] width 199 height 231
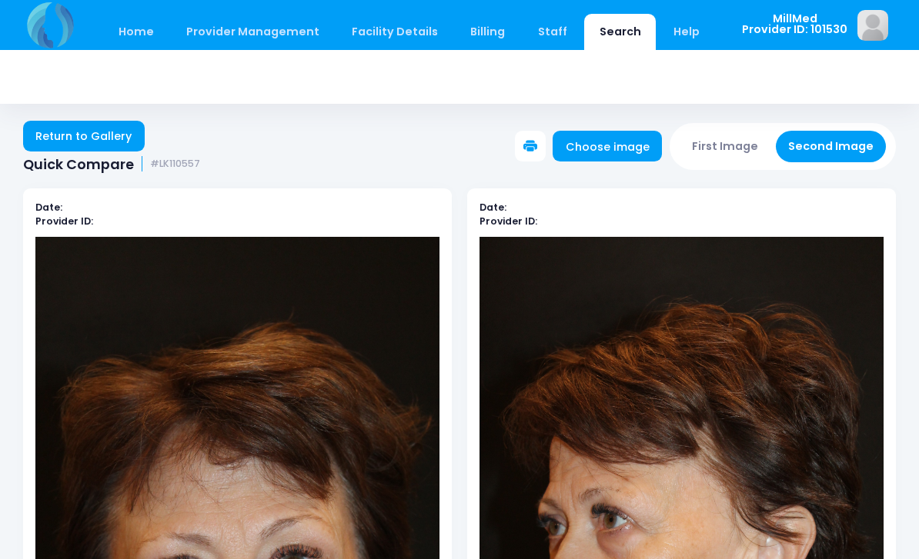
scroll to position [2, 0]
click at [54, 139] on link "Return to Gallery" at bounding box center [84, 137] width 122 height 31
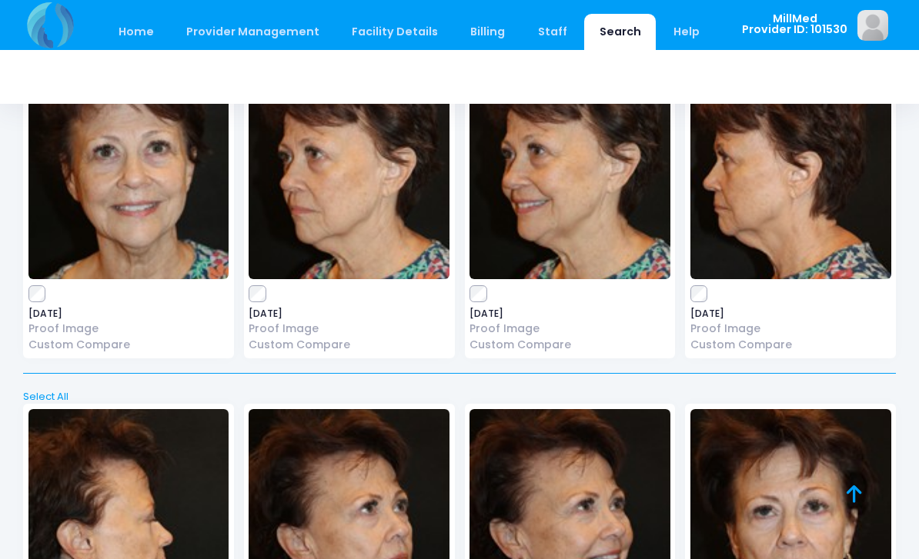
scroll to position [3915, 0]
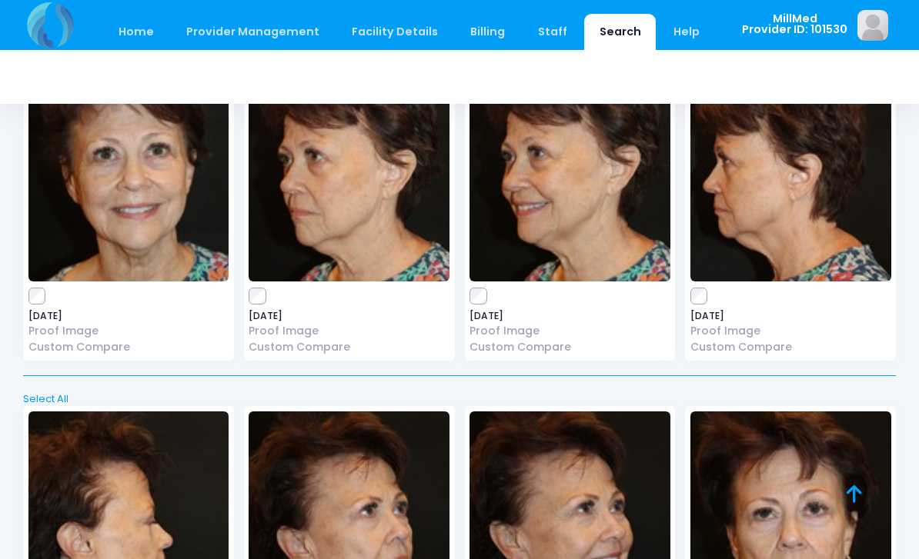
click at [320, 195] on img at bounding box center [349, 166] width 201 height 231
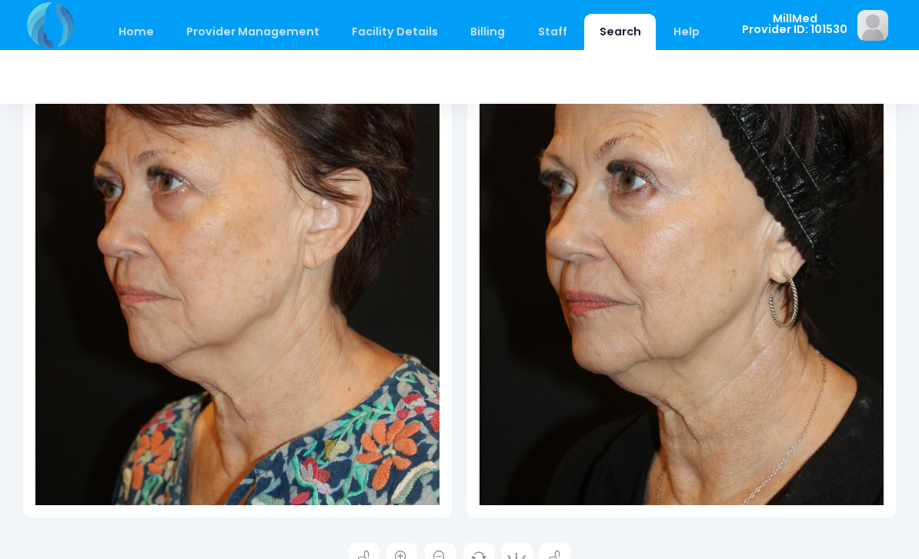
scroll to position [364, 0]
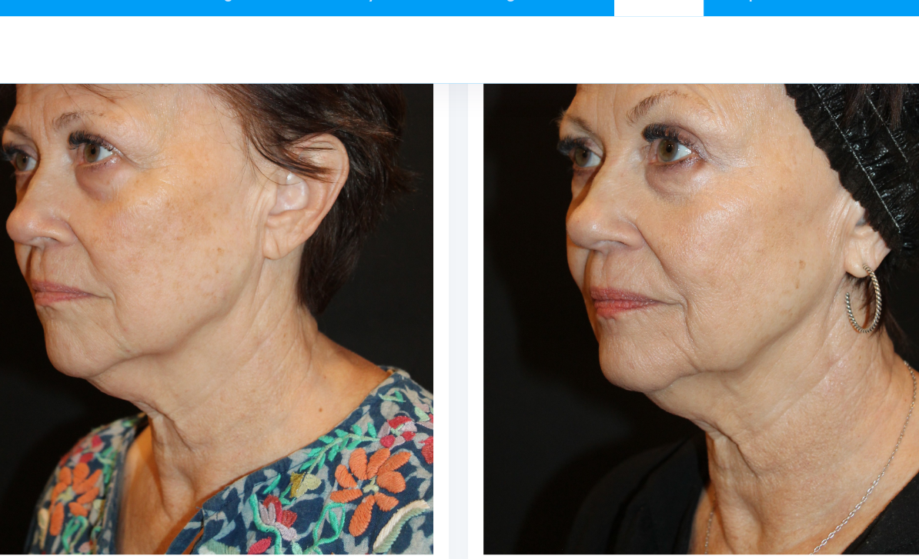
click at [35, 341] on img at bounding box center [237, 178] width 404 height 606
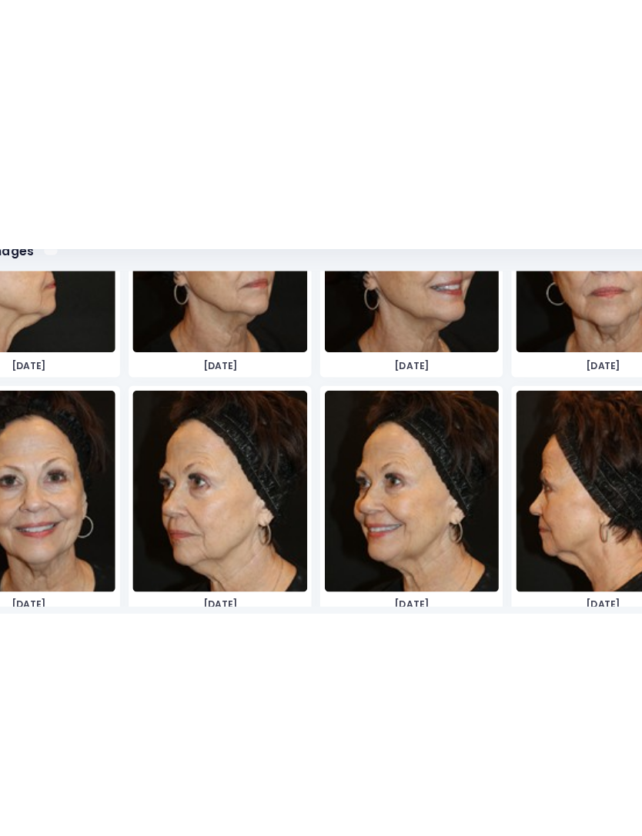
scroll to position [3020, 0]
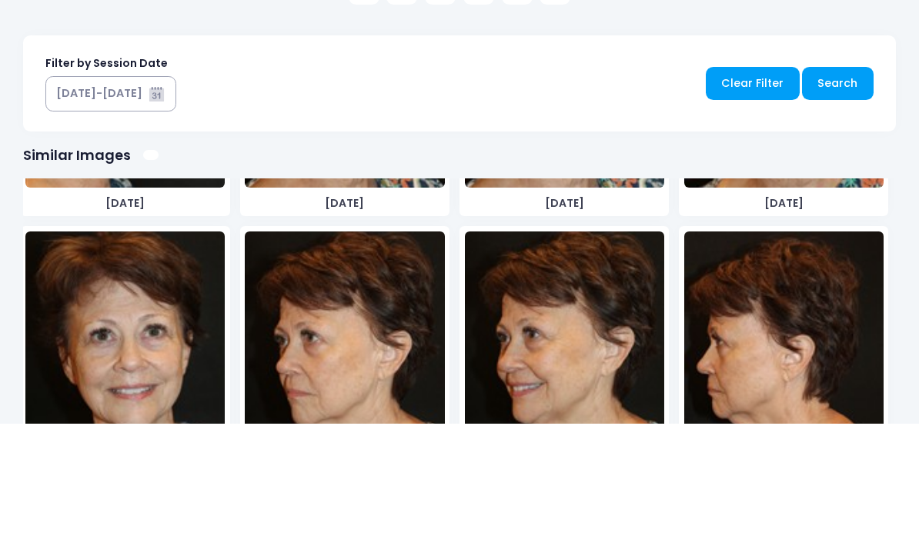
scroll to position [959, 0]
